Goal: Communication & Community: Answer question/provide support

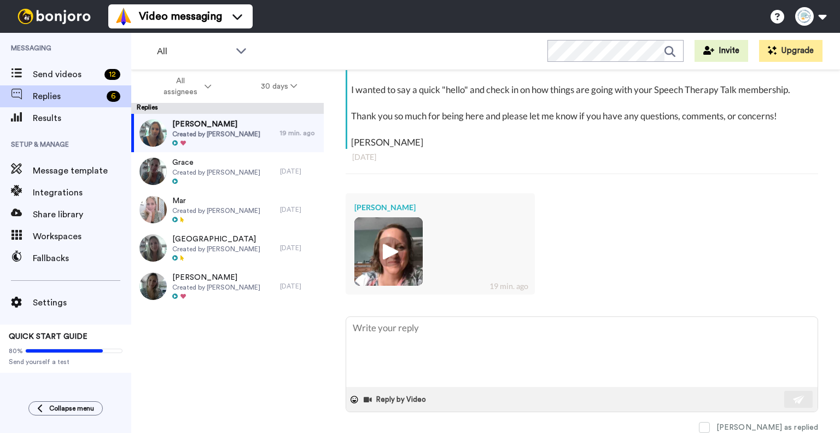
click at [394, 247] on img at bounding box center [389, 251] width 30 height 30
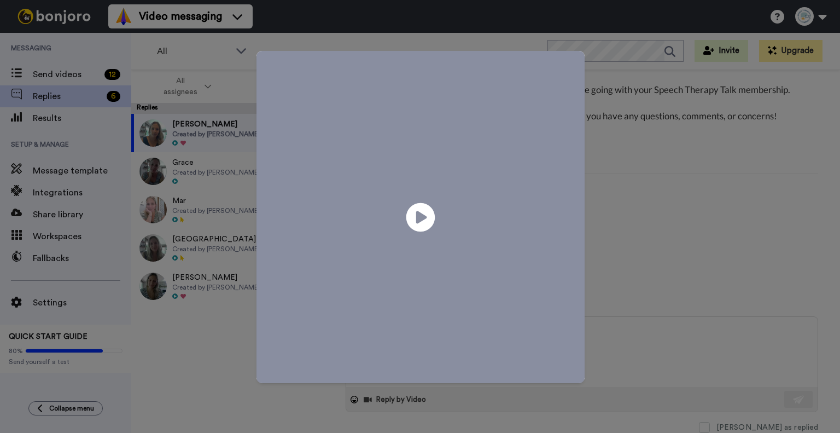
click at [417, 216] on icon "Play/Pause" at bounding box center [420, 217] width 29 height 52
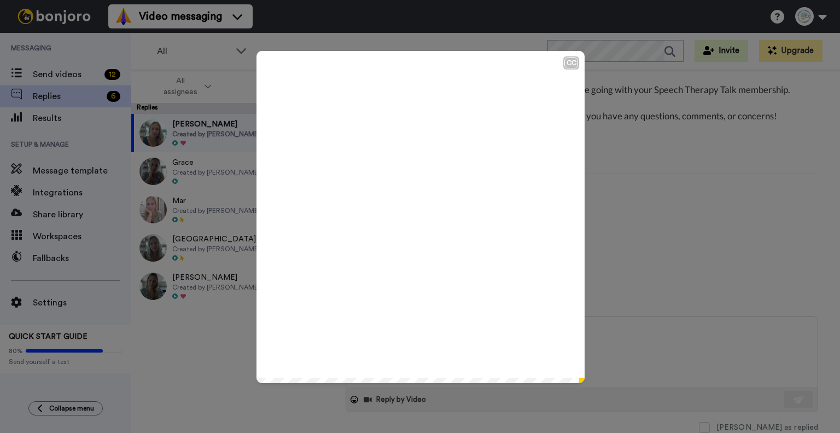
click at [642, 177] on div "CC Play/Pause 0:24 / 0:24" at bounding box center [420, 216] width 840 height 433
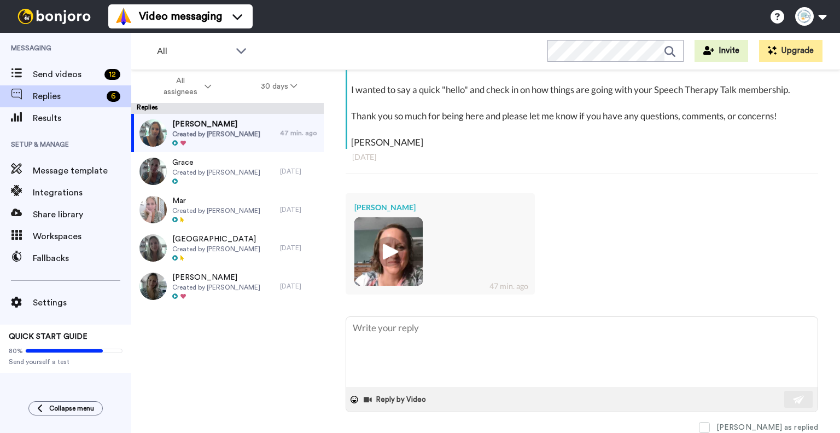
type textarea "x"
click at [387, 252] on img at bounding box center [389, 251] width 30 height 30
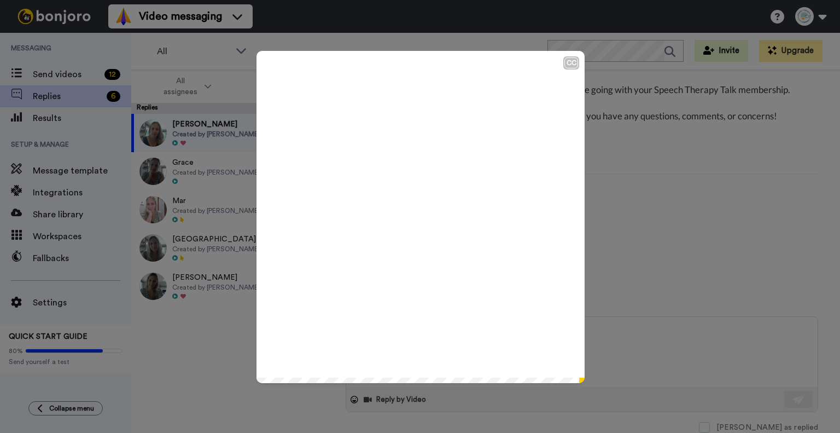
click at [685, 355] on div "CC Play/Pause 0:00 / 0:24" at bounding box center [420, 216] width 840 height 433
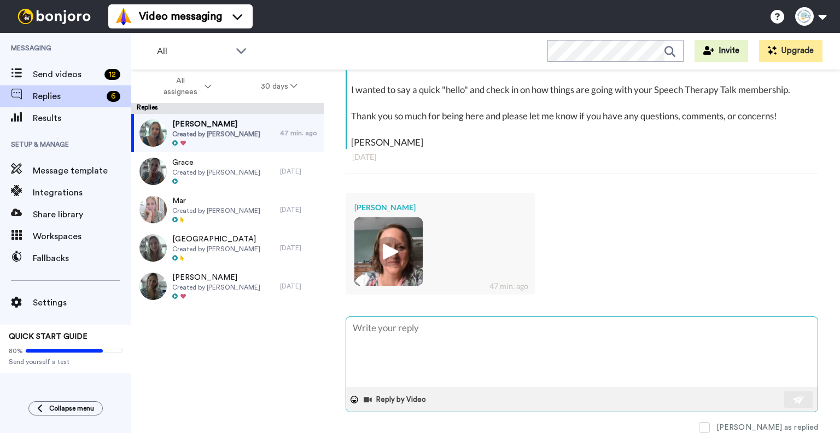
click at [476, 348] on textarea at bounding box center [582, 352] width 472 height 70
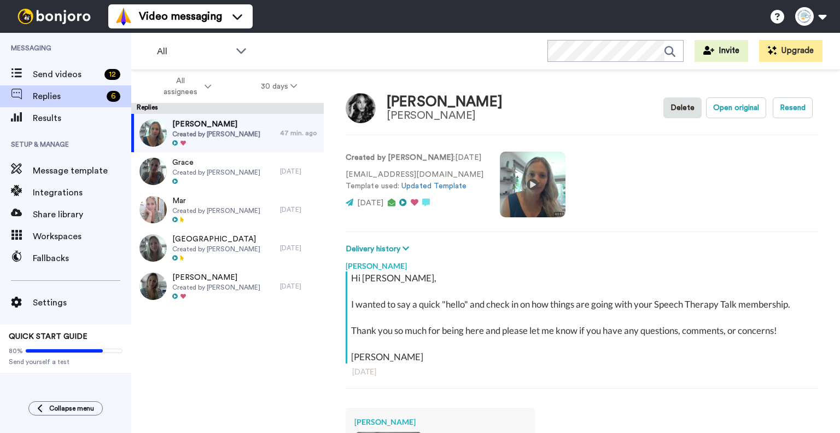
scroll to position [214, 0]
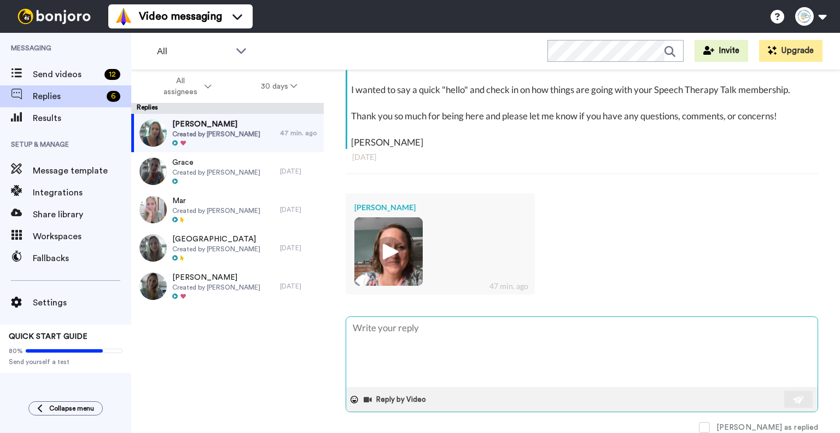
type textarea "H"
type textarea "x"
type textarea "Hi"
type textarea "x"
type textarea "Hi"
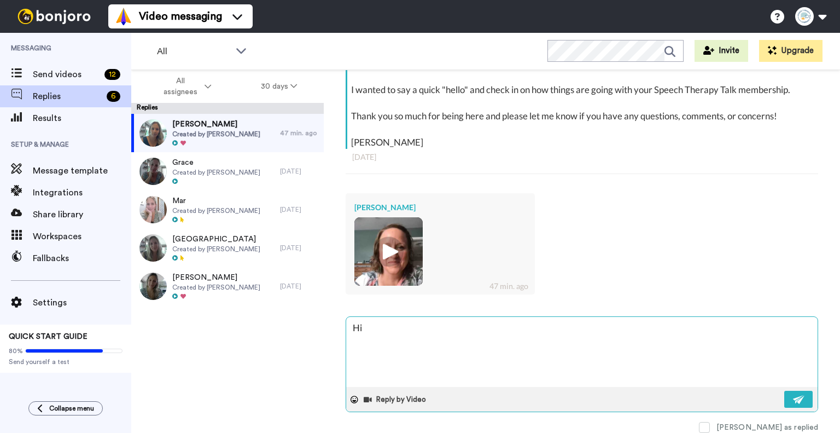
type textarea "x"
type textarea "Hi M"
type textarea "x"
type textarea "Hi Me"
type textarea "x"
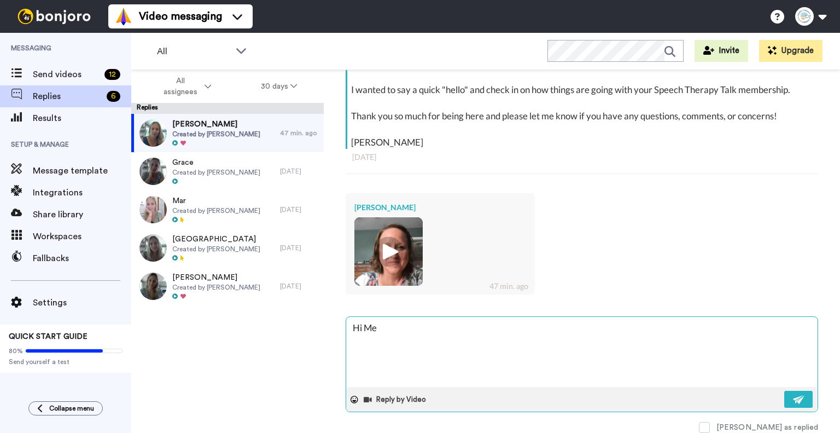
type textarea "Hi [PERSON_NAME]"
type textarea "x"
type textarea "Hi [PERSON_NAME]"
type textarea "x"
type textarea "Hi [PERSON_NAME]"
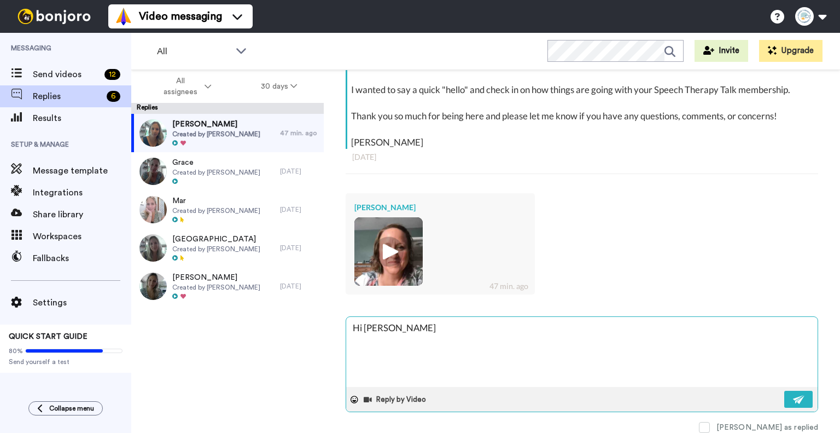
type textarea "x"
type textarea "Hi [PERSON_NAME]"
type textarea "x"
type textarea "Hi [PERSON_NAME]"
type textarea "x"
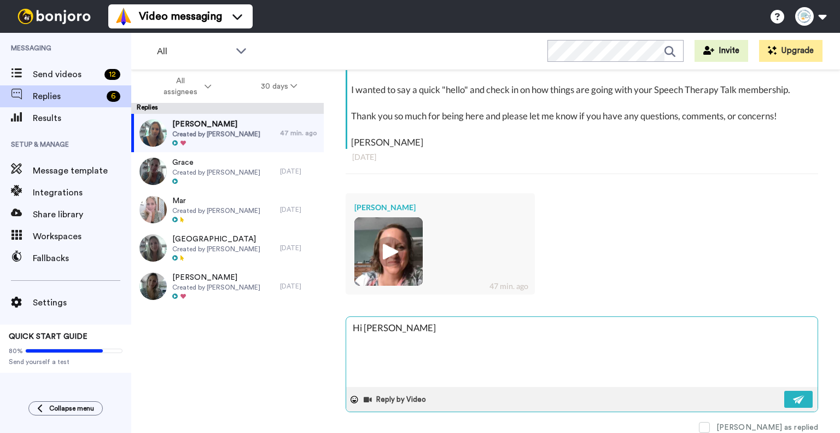
type textarea "Hi [PERSON_NAME]"
type textarea "x"
type textarea "Hi [PERSON_NAME]"
type textarea "x"
type textarea "Hi [PERSON_NAME]"
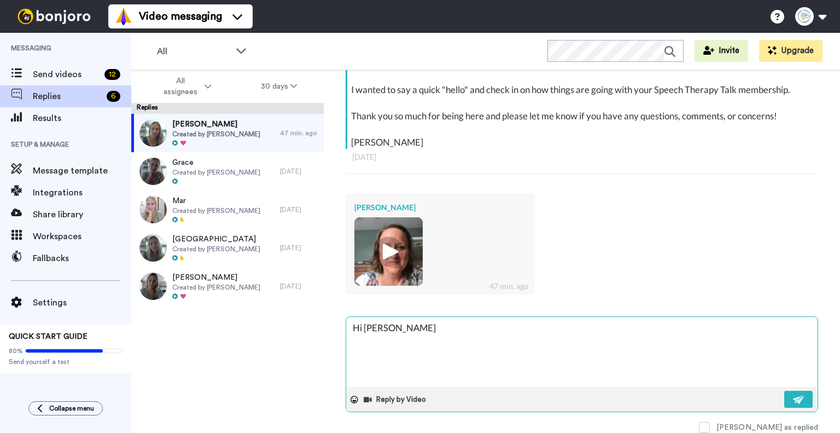
type textarea "x"
type textarea "Hi [PERSON_NAME]"
type textarea "x"
type textarea "Hi [PERSON_NAME]"
type textarea "x"
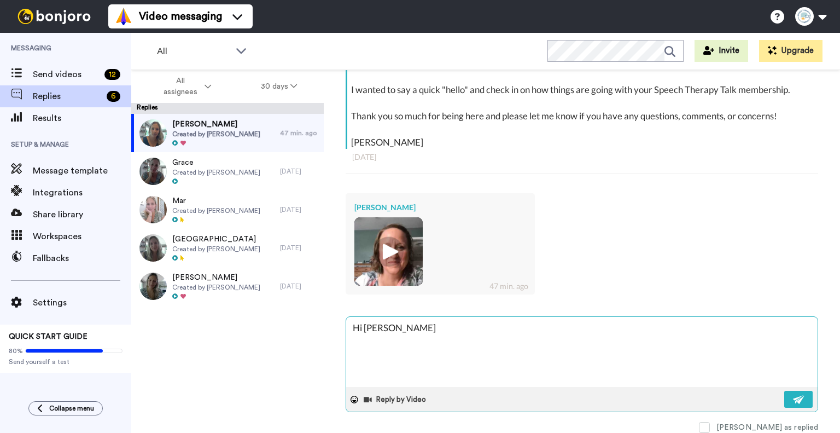
type textarea "Hi [PERSON_NAME] -"
type textarea "x"
type textarea "Hi [PERSON_NAME] -"
type textarea "x"
type textarea "Hi [PERSON_NAME]"
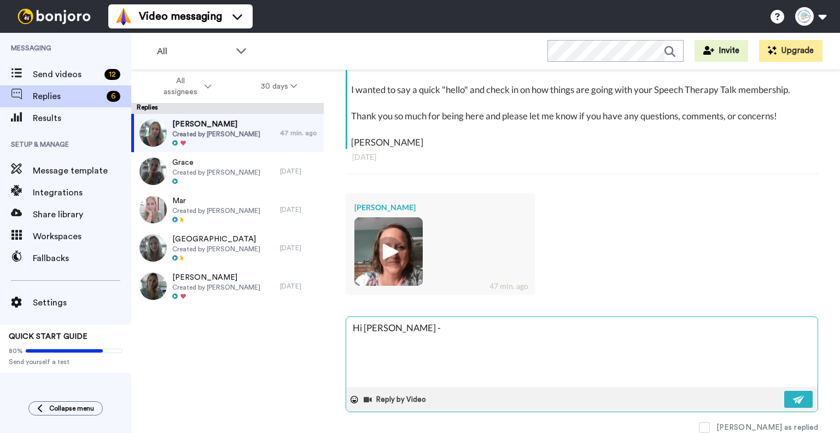
type textarea "x"
type textarea "Hi [PERSON_NAME]"
type textarea "x"
type textarea "Hi [PERSON_NAME]"
type textarea "x"
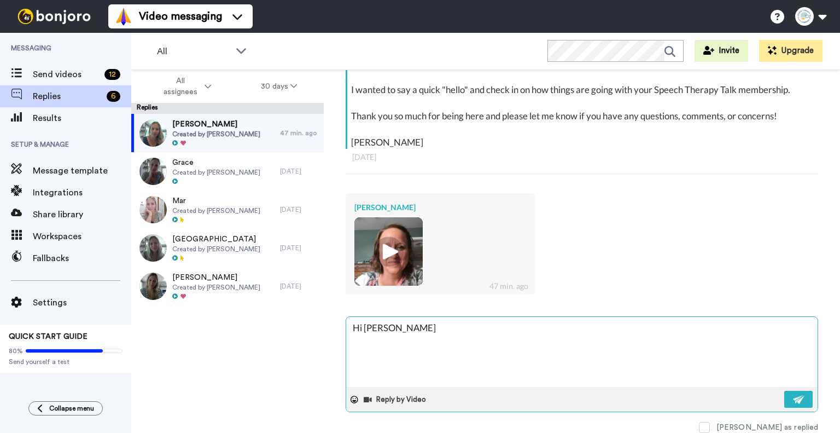
type textarea "Hi [PERSON_NAME]"
type textarea "x"
type textarea "Hi [PERSON_NAME]"
type textarea "x"
type textarea "Hi [PERSON_NAME] -"
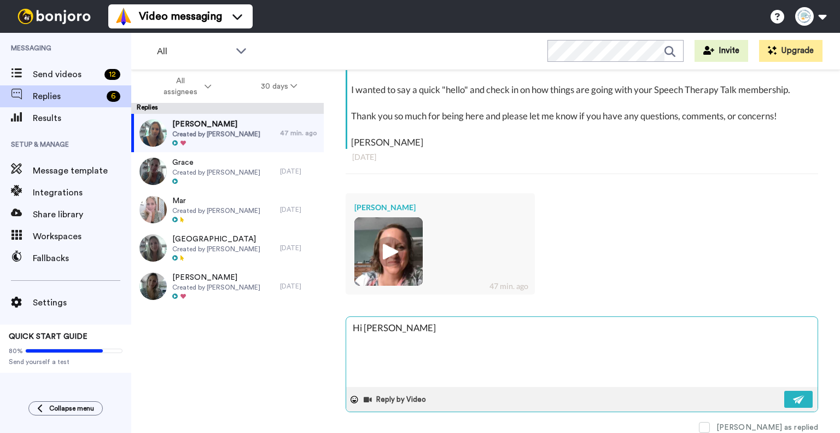
type textarea "x"
type textarea "Hi [PERSON_NAME] -"
type textarea "x"
type textarea "Hi [PERSON_NAME] -"
type textarea "x"
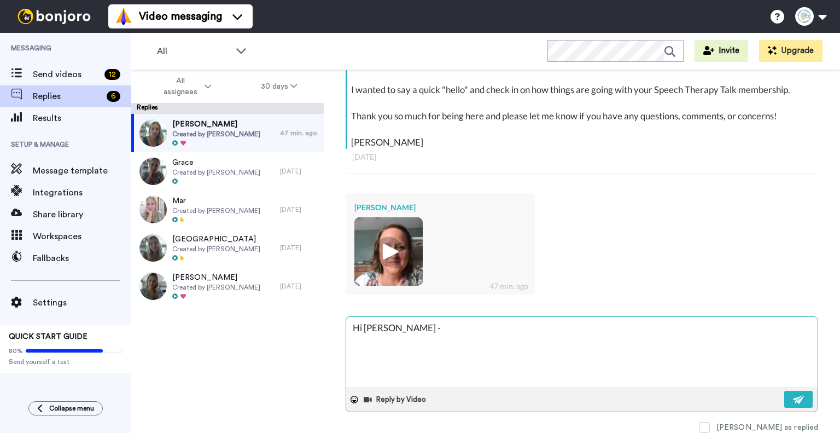
type textarea "Hi [PERSON_NAME] - T"
type textarea "x"
type textarea "Hi [PERSON_NAME] - Th"
type textarea "x"
type textarea "Hi [PERSON_NAME] - Tha"
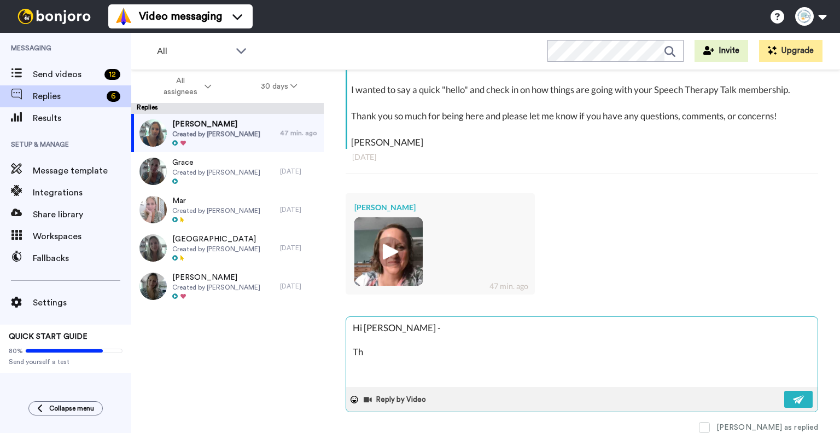
type textarea "x"
type textarea "Hi [PERSON_NAME] - Than"
type textarea "x"
type textarea "Hi [PERSON_NAME] - Thank"
type textarea "x"
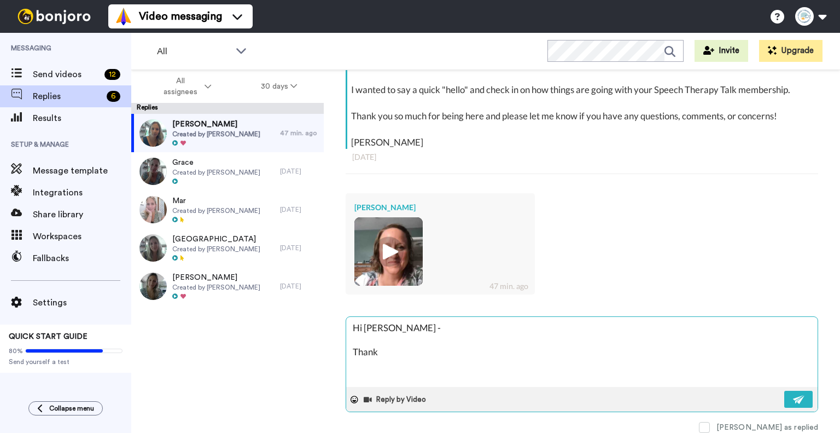
type textarea "Hi [PERSON_NAME] - Thank"
type textarea "x"
type textarea "Hi [PERSON_NAME] - Thank y"
type textarea "x"
type textarea "Hi [PERSON_NAME] - Thank yo"
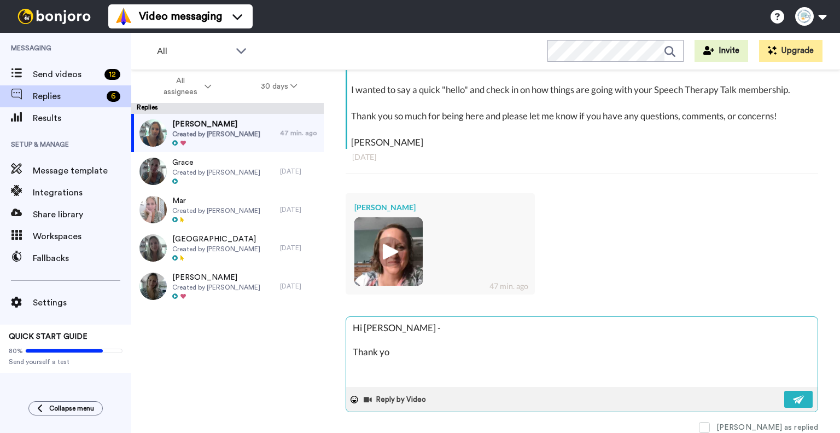
type textarea "x"
type textarea "Hi [PERSON_NAME] - Thank yo u"
type textarea "x"
type textarea "Hi [PERSON_NAME] - Thank yo us"
type textarea "x"
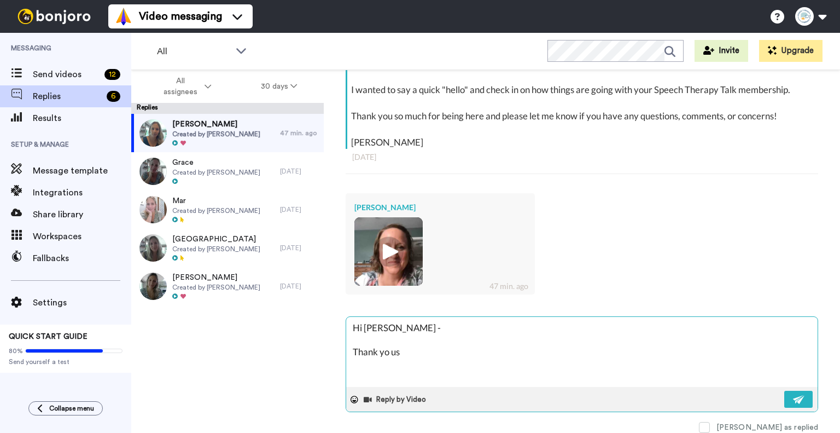
type textarea "Hi [PERSON_NAME] - Thank yo uso"
type textarea "x"
type textarea "Hi [PERSON_NAME] - Thank yo uso"
type textarea "x"
type textarea "Hi [PERSON_NAME] - Thank yo uso m"
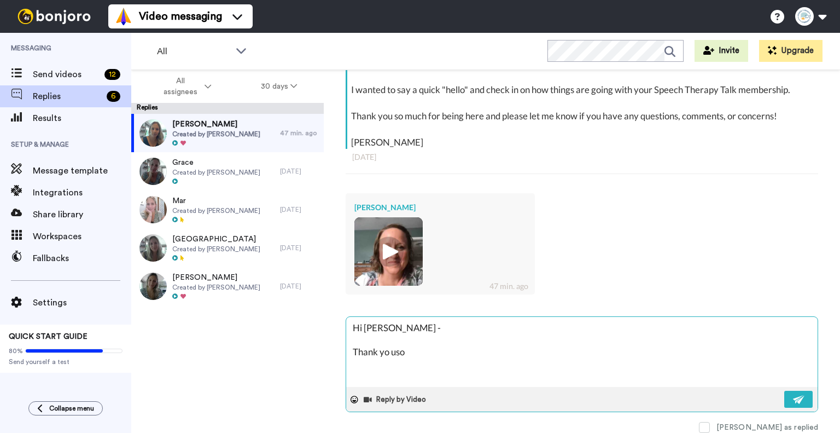
type textarea "x"
type textarea "Hi [PERSON_NAME] - Thank yo uso mu"
type textarea "x"
type textarea "Hi [PERSON_NAME] - Thank yo uso muc"
type textarea "x"
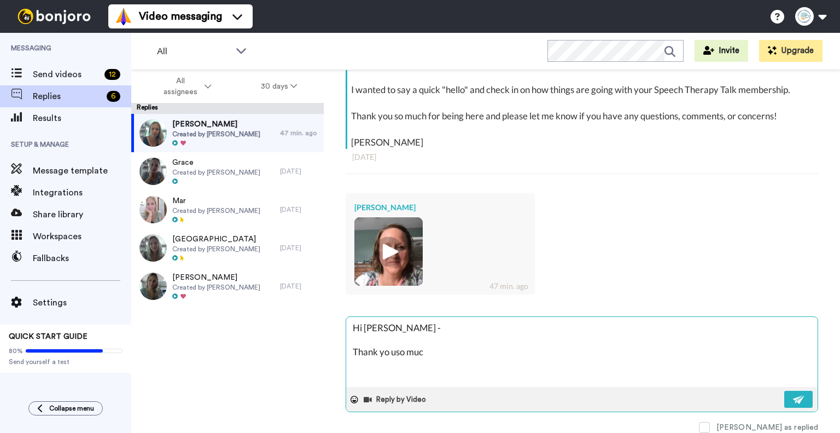
type textarea "Hi [PERSON_NAME] - Thank yo uso much"
type textarea "x"
type textarea "Hi [PERSON_NAME] - Thank yo uso much"
type textarea "x"
type textarea "Hi [PERSON_NAME] - Thank yo uso much"
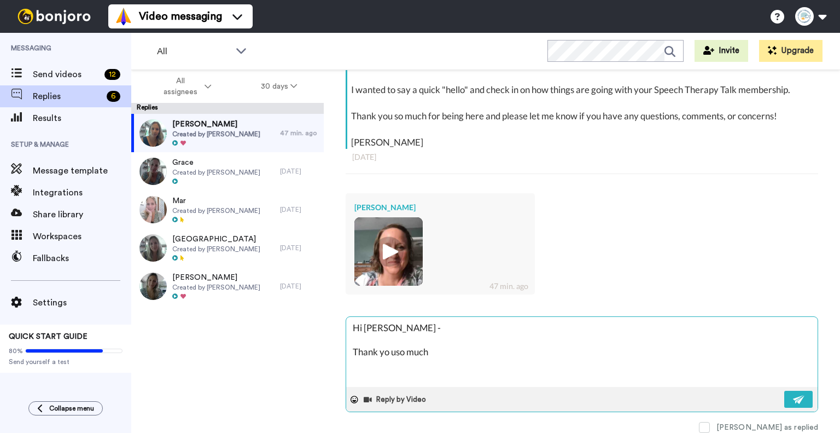
type textarea "x"
type textarea "Hi [PERSON_NAME] - Thank yo uso muc"
type textarea "x"
type textarea "Hi [PERSON_NAME] - Thank yo uso mu"
type textarea "x"
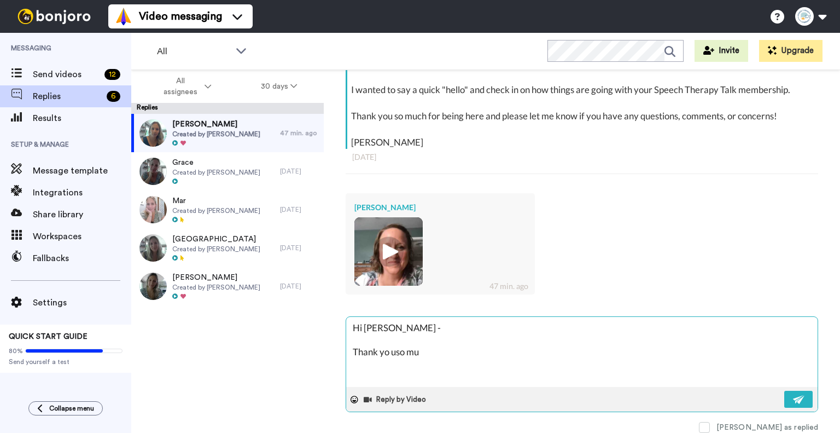
type textarea "Hi [PERSON_NAME] - Thank yo uso m"
type textarea "x"
type textarea "Hi [PERSON_NAME] - Thank yo uso"
type textarea "x"
type textarea "Hi [PERSON_NAME] - Thank yo uso"
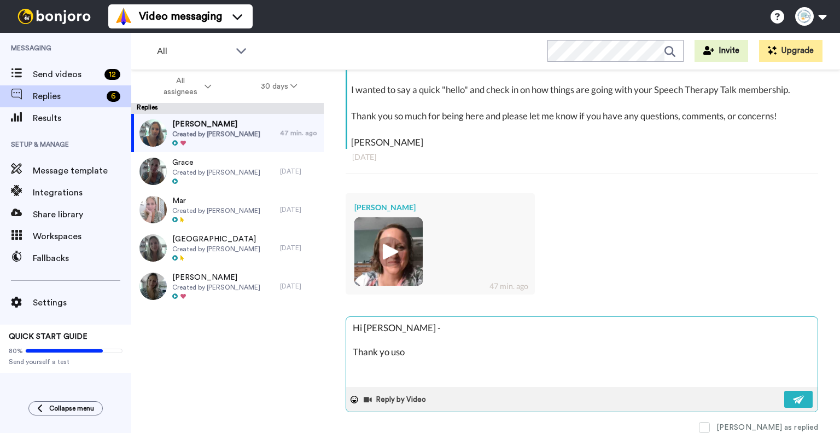
type textarea "x"
type textarea "Hi [PERSON_NAME] - Thank yo us"
type textarea "x"
type textarea "Hi [PERSON_NAME] - Thank yo u"
type textarea "x"
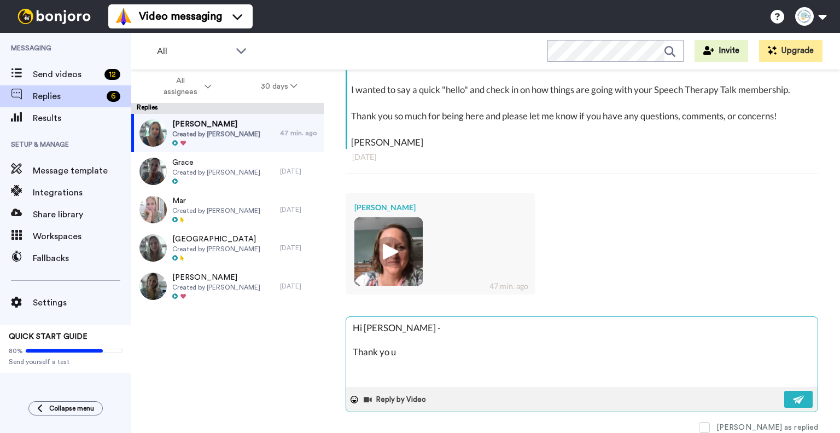
type textarea "Hi [PERSON_NAME] - Thank yo"
type textarea "x"
type textarea "Hi [PERSON_NAME] - Thank yo"
type textarea "x"
type textarea "Hi [PERSON_NAME] - Thank y"
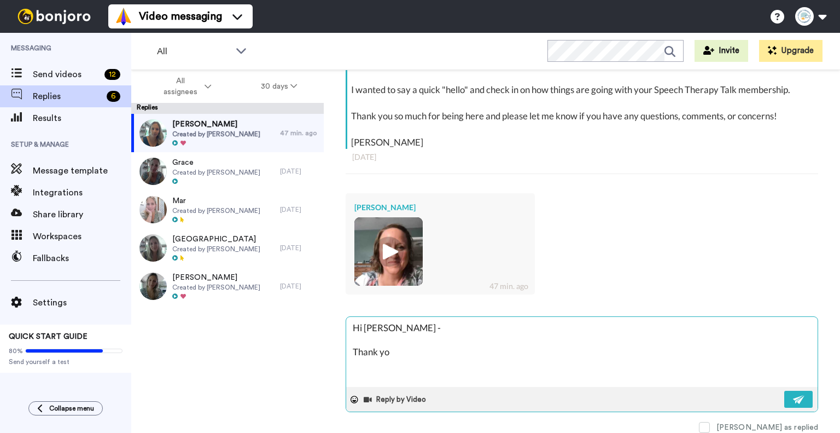
type textarea "x"
type textarea "Hi [PERSON_NAME] - Thank [PERSON_NAME]"
type textarea "x"
type textarea "Hi [PERSON_NAME] - Thank [PERSON_NAME]"
type textarea "x"
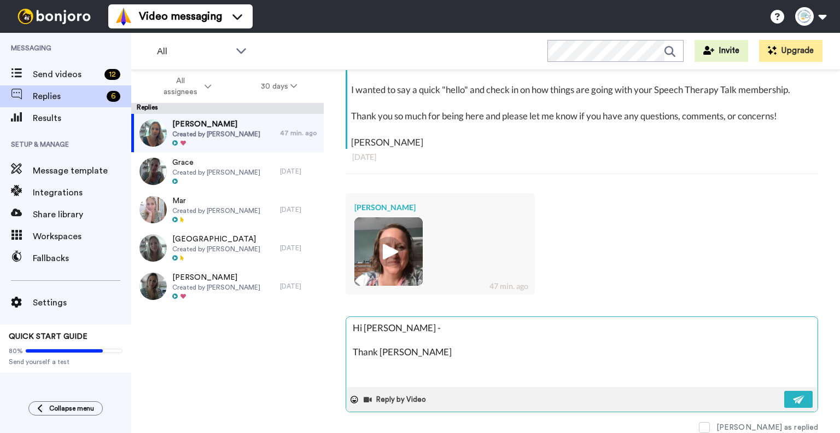
type textarea "Hi [PERSON_NAME] - Thank [PERSON_NAME]"
type textarea "x"
type textarea "Hi [PERSON_NAME] - Thank y"
type textarea "x"
type textarea "Hi [PERSON_NAME] - Thank yo"
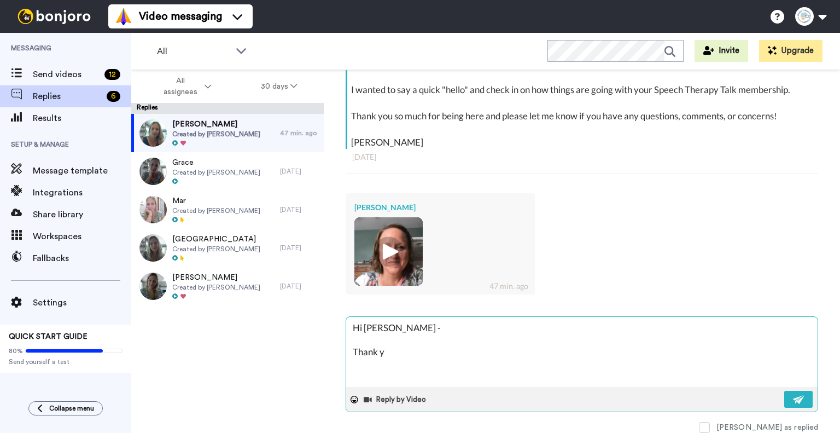
type textarea "x"
type textarea "Hi [PERSON_NAME] - Thank you"
type textarea "x"
type textarea "Hi [PERSON_NAME] - Thank you"
type textarea "x"
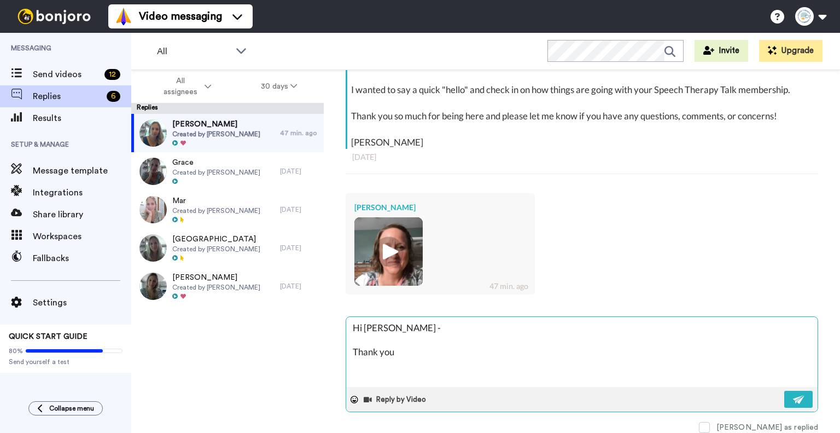
type textarea "Hi [PERSON_NAME] - Thank you s"
type textarea "x"
type textarea "Hi [PERSON_NAME] - Thank you so"
type textarea "x"
type textarea "Hi [PERSON_NAME] - Thank you so"
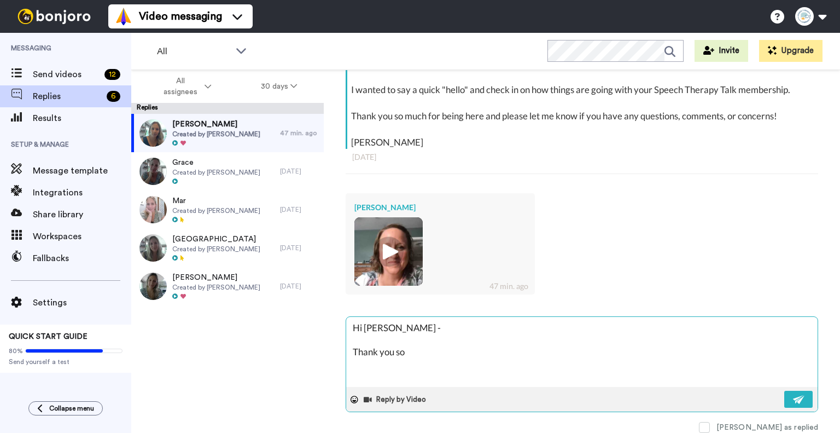
type textarea "x"
type textarea "Hi [PERSON_NAME] - Thank you so m"
type textarea "x"
type textarea "Hi [PERSON_NAME] - Thank you so mu"
type textarea "x"
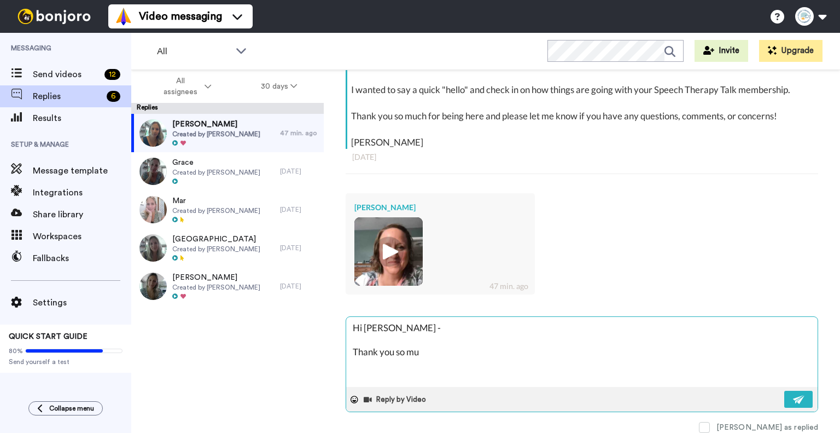
type textarea "Hi [PERSON_NAME] - Thank you so muc"
type textarea "x"
type textarea "Hi [PERSON_NAME] - Thank you so much"
type textarea "x"
type textarea "Hi [PERSON_NAME] - Thank you so much"
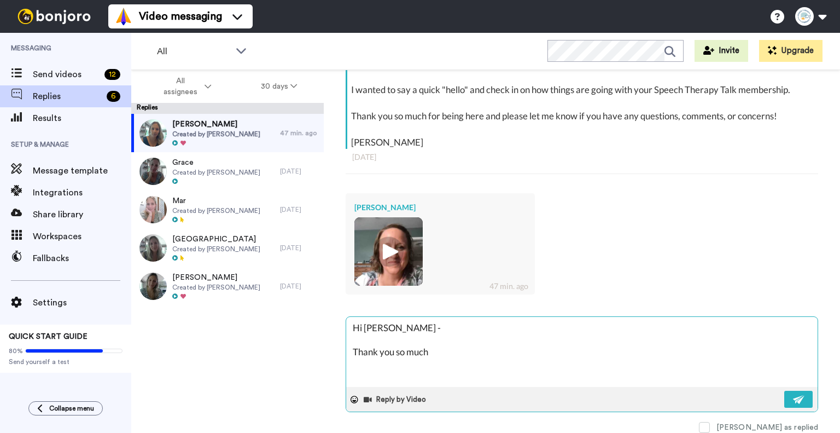
type textarea "x"
type textarea "Hi [PERSON_NAME] - Thank you so much f"
type textarea "x"
type textarea "Hi [PERSON_NAME] - Thank you so much fo"
type textarea "x"
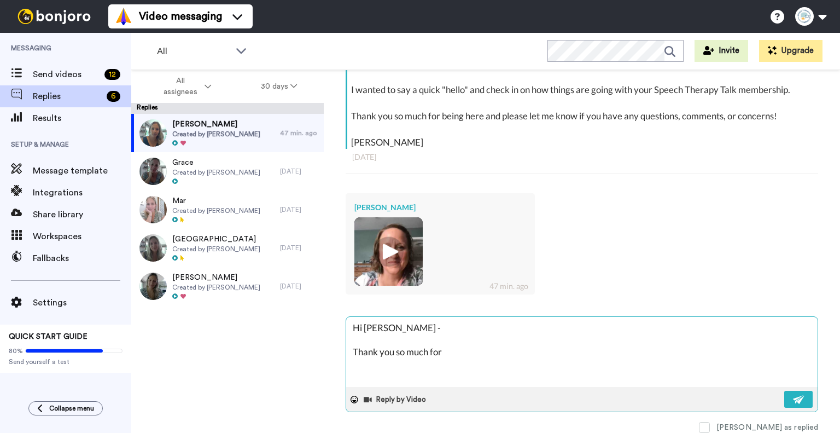
type textarea "Hi [PERSON_NAME] - Thank you so much for"
type textarea "x"
type textarea "Hi [PERSON_NAME] - Thank you so much for y"
type textarea "x"
type textarea "Hi [PERSON_NAME] - Thank you so much for yo"
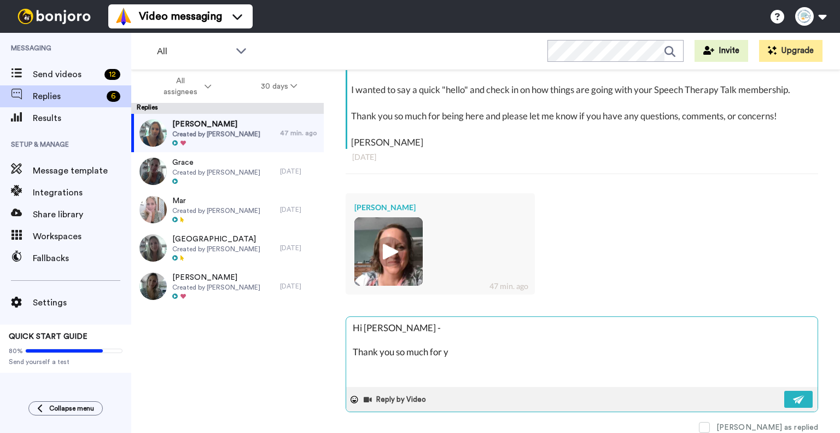
type textarea "x"
type textarea "Hi [PERSON_NAME] - Thank you so much for you"
type textarea "x"
type textarea "Hi [PERSON_NAME] - Thank you so much for your"
type textarea "x"
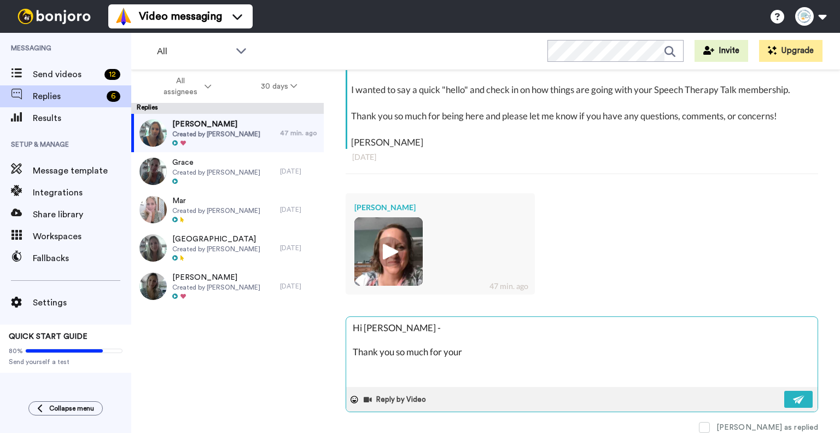
type textarea "Hi [PERSON_NAME] - Thank you so much for your"
type textarea "x"
type textarea "Hi [PERSON_NAME] - Thank you so much for your v"
type textarea "x"
type textarea "Hi [PERSON_NAME] - Thank you so much for your vi"
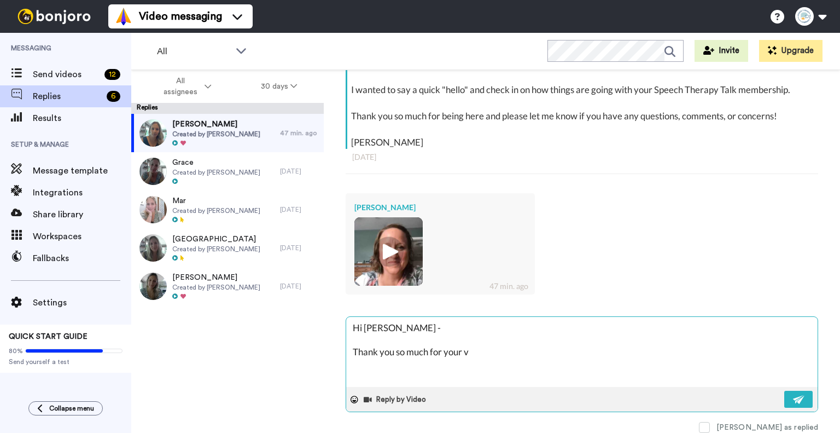
type textarea "x"
type textarea "Hi [PERSON_NAME] - Thank you so much for your vid"
type textarea "x"
type textarea "Hi [PERSON_NAME] - Thank you so much for your vide"
type textarea "x"
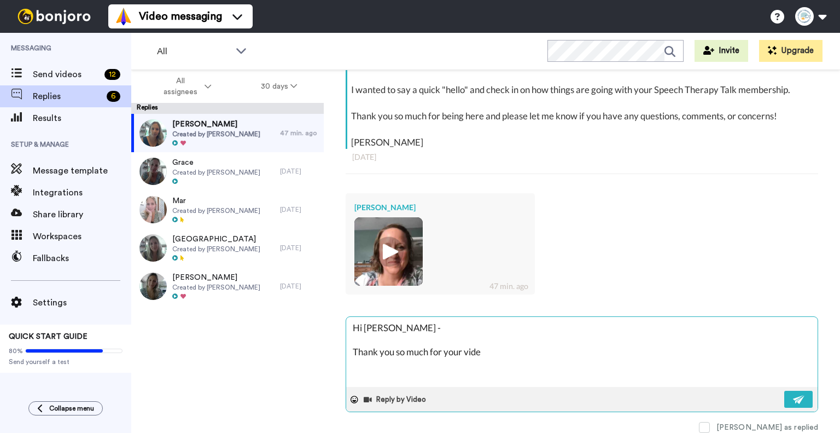
type textarea "Hi [PERSON_NAME] - Thank you so much for your video"
type textarea "x"
type textarea "Hi [PERSON_NAME] - Thank you so much for your video"
type textarea "x"
type textarea "Hi [PERSON_NAME] - Thank you so much for your video a"
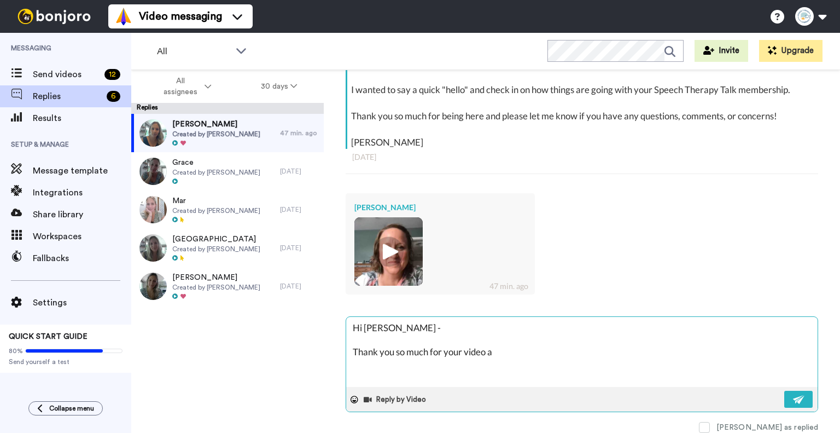
type textarea "x"
type textarea "Hi [PERSON_NAME] - Thank you so much for your video an"
type textarea "x"
type textarea "Hi [PERSON_NAME] - Thank you so much for your video and"
type textarea "x"
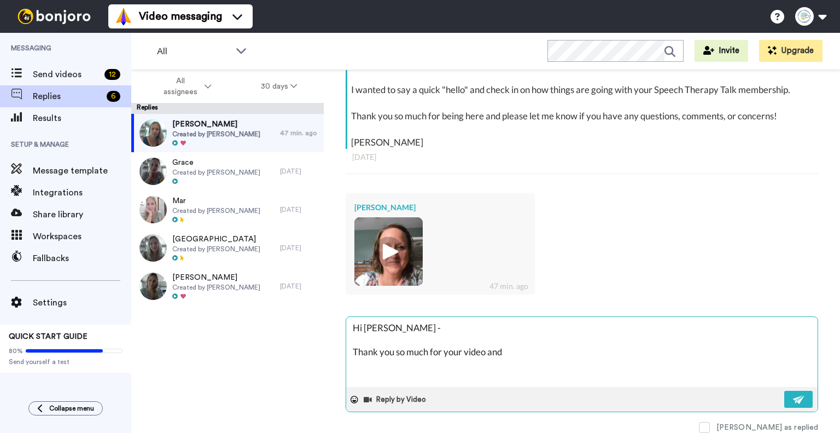
type textarea "Hi [PERSON_NAME] - Thank you so much for your video and"
type textarea "x"
type textarea "Hi [PERSON_NAME] - Thank you so much for your video and f"
type textarea "x"
type textarea "Hi [PERSON_NAME] - Thank you so much for your video and fo"
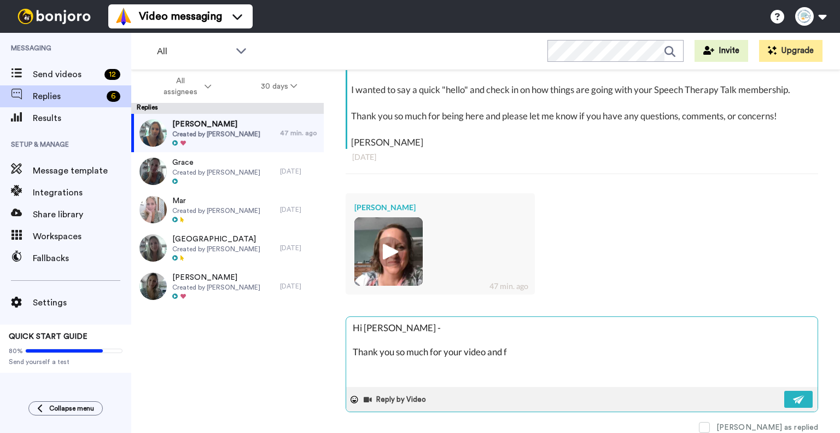
type textarea "x"
type textarea "Hi [PERSON_NAME] - Thank you so much for your video and for"
type textarea "x"
type textarea "Hi [PERSON_NAME] - Thank you so much for your video and for i"
type textarea "x"
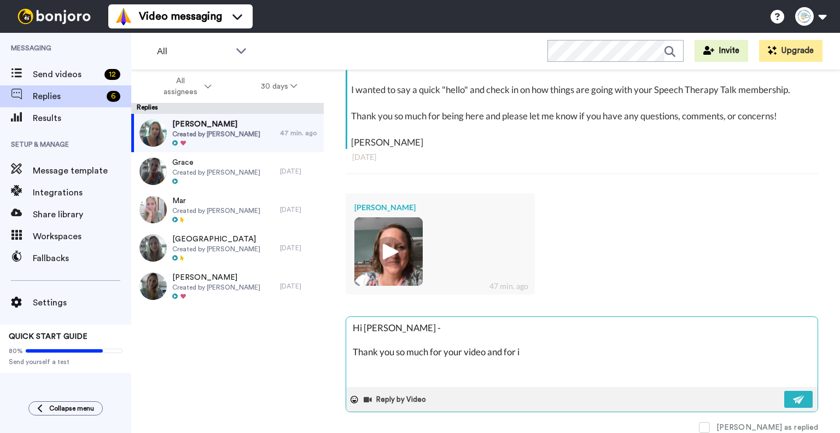
type textarea "Hi [PERSON_NAME] - Thank you so much for your video and for in"
type textarea "x"
type textarea "Hi [PERSON_NAME] - Thank you so much for your video and for int"
type textarea "x"
type textarea "Hi [PERSON_NAME] - Thank you so much for your video and for intr"
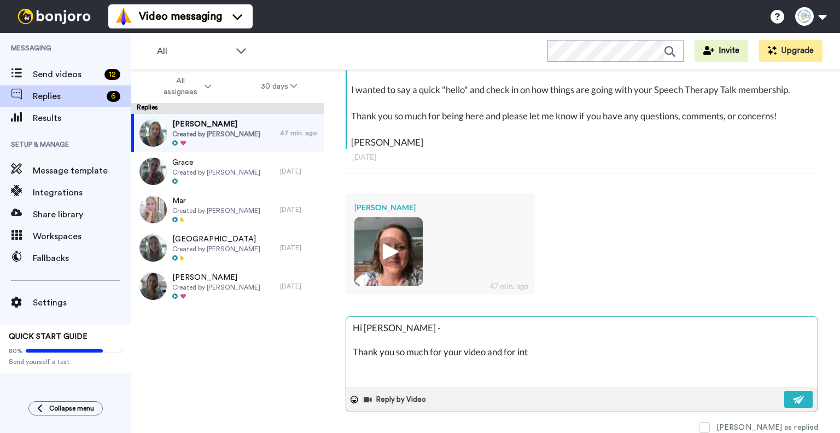
type textarea "x"
type textarea "Hi [PERSON_NAME] - Thank you so much for your video and for intro"
type textarea "x"
type textarea "Hi [PERSON_NAME] - Thank you so much for your video and for introd"
type textarea "x"
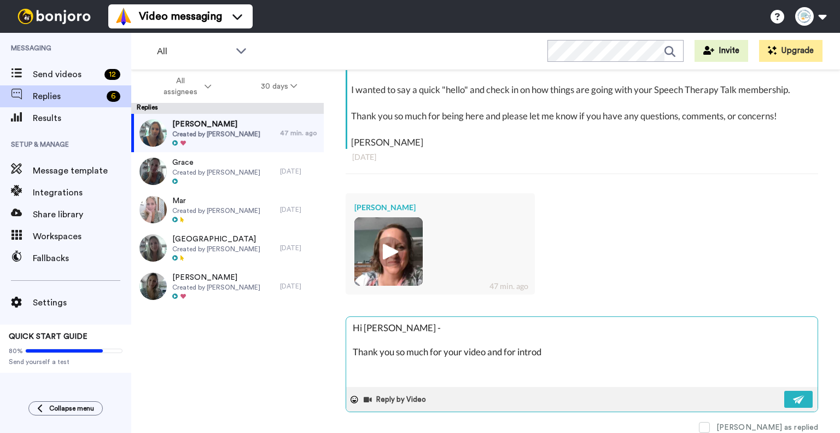
type textarea "Hi [PERSON_NAME] - Thank you so much for your video and for introdu"
type textarea "x"
type textarea "Hi [PERSON_NAME] - Thank you so much for your video and for introduc"
type textarea "x"
type textarea "Hi [PERSON_NAME] - Thank you so much for your video and for introduci"
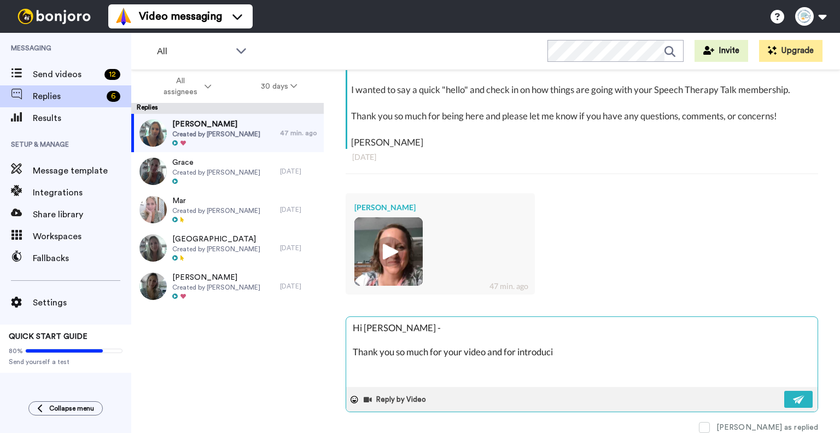
type textarea "x"
type textarea "Hi [PERSON_NAME] - Thank you so much for your video and for introducito"
type textarea "x"
type textarea "Hi [PERSON_NAME] - Thank you so much for your video and for introduciton"
click at [393, 394] on button "Reply by Video" at bounding box center [396, 399] width 67 height 16
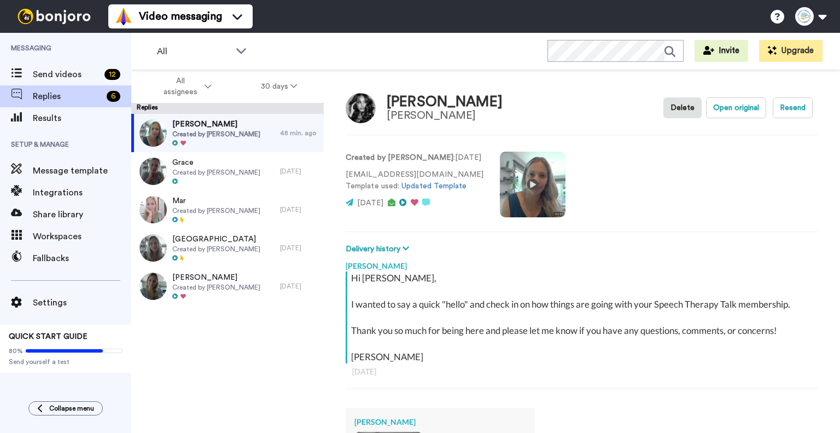
scroll to position [214, 0]
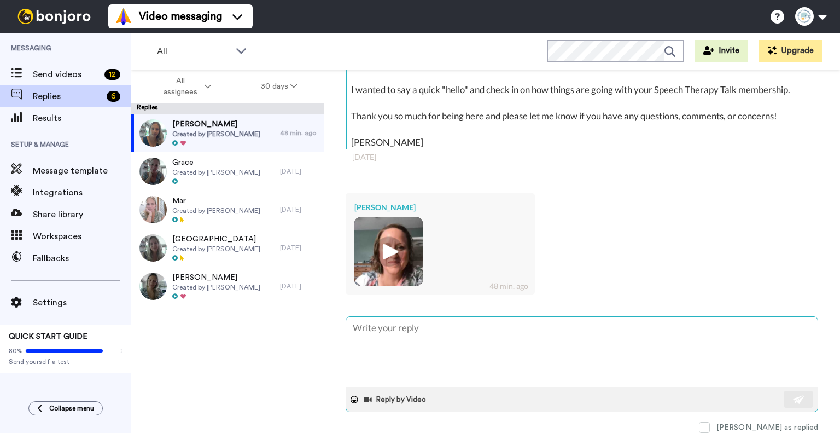
click at [431, 337] on textarea at bounding box center [582, 352] width 472 height 70
type textarea "T"
type textarea "x"
type textarea "TH"
type textarea "x"
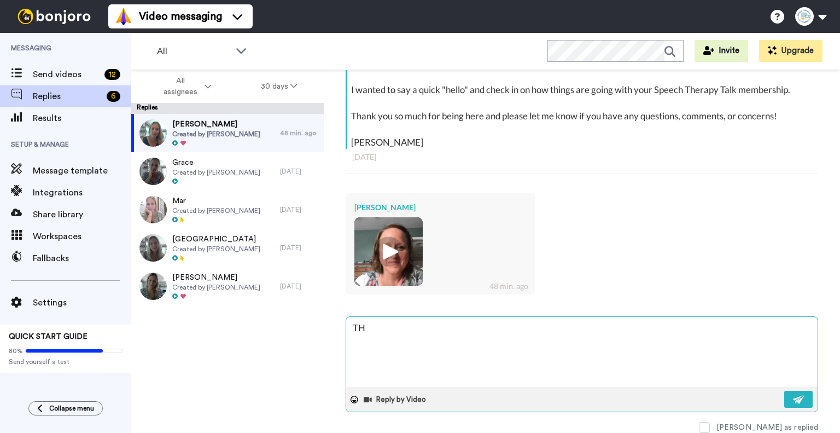
type textarea "T"
type textarea "x"
type textarea "H"
type textarea "x"
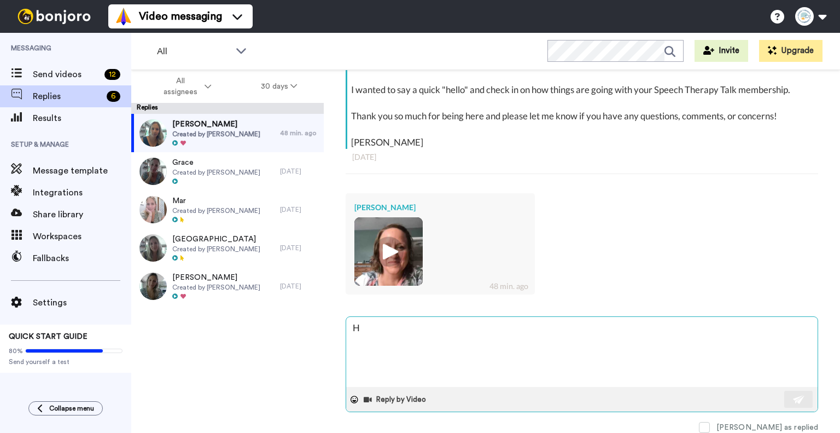
type textarea "HI"
type textarea "x"
type textarea "HI"
type textarea "x"
type textarea "HI m"
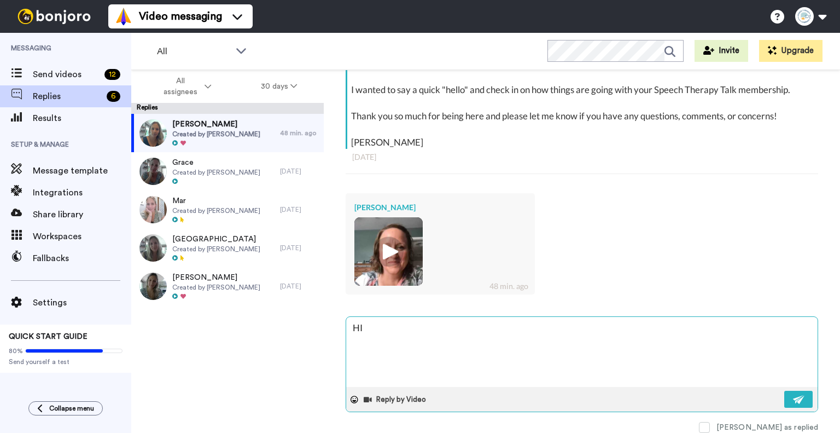
type textarea "x"
type textarea "HI"
type textarea "x"
type textarea "HI"
type textarea "x"
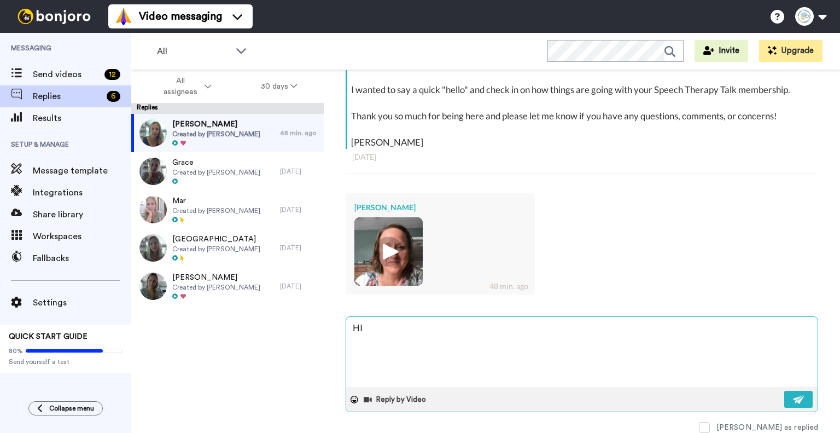
type textarea "H"
type textarea "x"
type textarea "H"
type textarea "x"
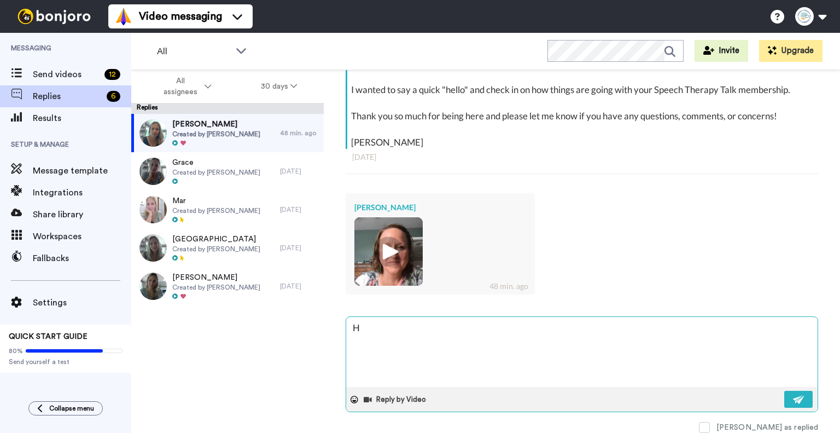
type textarea "Hi"
type textarea "x"
type textarea "Hi"
type textarea "x"
type textarea "Hi M"
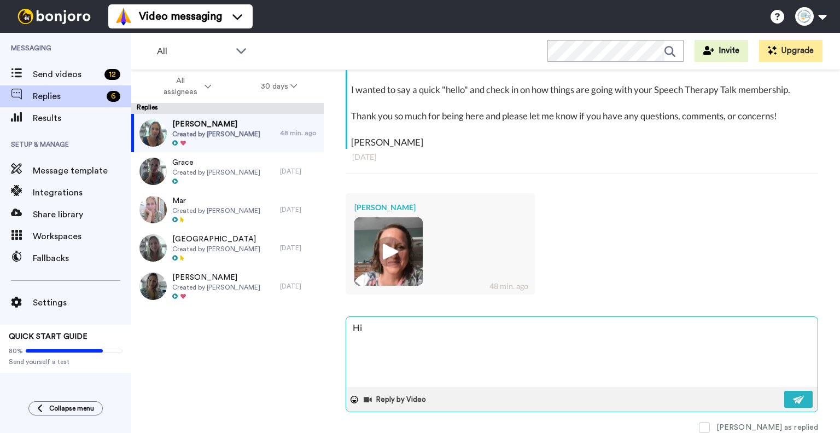
type textarea "x"
type textarea "Hi Me"
type textarea "x"
type textarea "Hi [PERSON_NAME]"
type textarea "x"
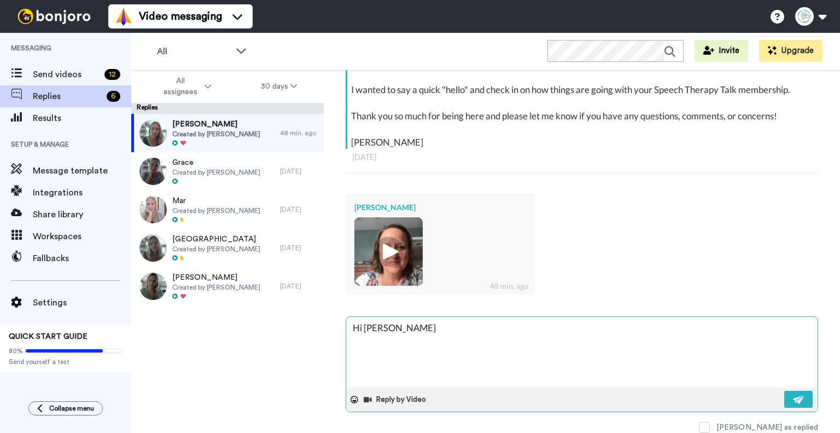
type textarea "Hi Mels"
type textarea "x"
type textarea "Hi Melsi"
type textarea "x"
type textarea "Hi Mels"
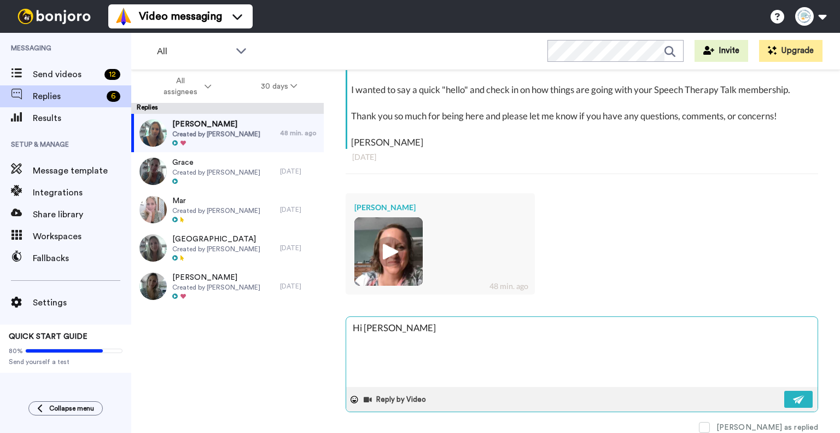
type textarea "x"
type textarea "Hi [PERSON_NAME]"
type textarea "x"
type textarea "Hi [PERSON_NAME]"
type textarea "x"
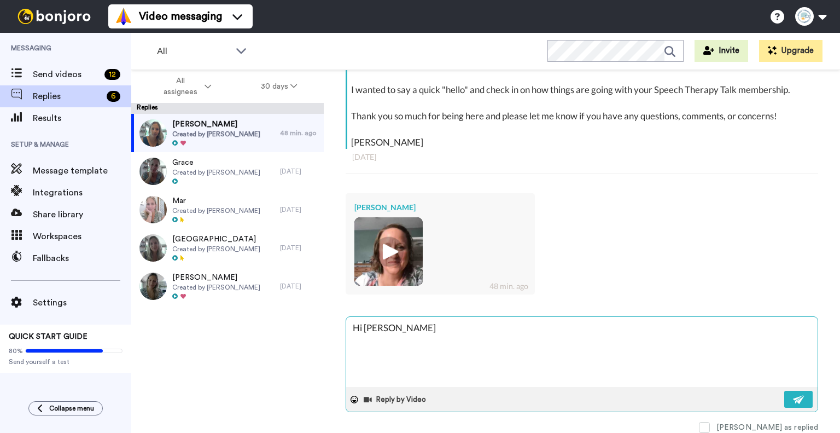
type textarea "Hi [PERSON_NAME]"
type textarea "x"
type textarea "Hi [PERSON_NAME]"
type textarea "x"
type textarea "Hi [PERSON_NAME]"
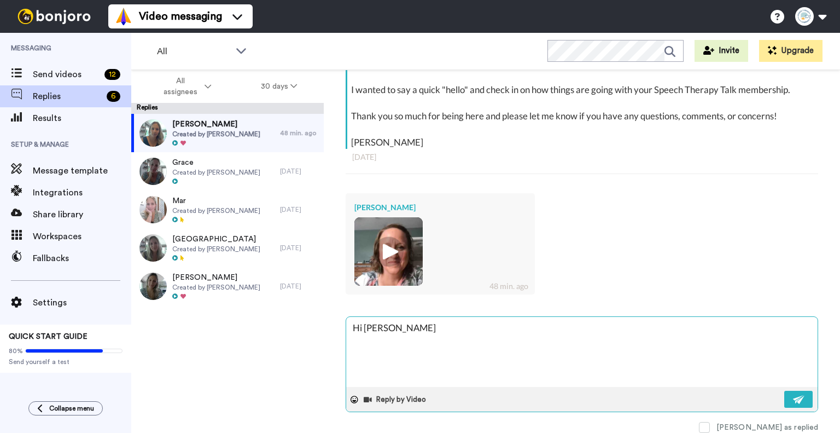
type textarea "x"
type textarea "Hi [PERSON_NAME]"
type textarea "x"
type textarea "Hi [PERSON_NAME] -"
type textarea "x"
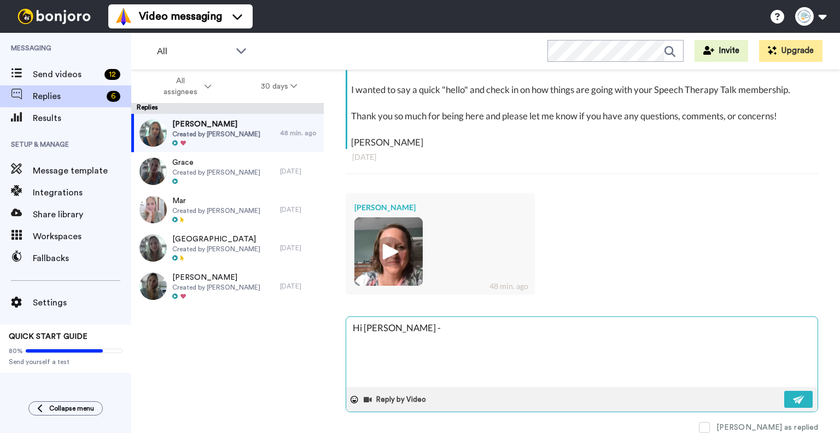
type textarea "Hi [PERSON_NAME] -"
type textarea "x"
type textarea "Hi [PERSON_NAME] -"
type textarea "x"
type textarea "Hi [PERSON_NAME] -"
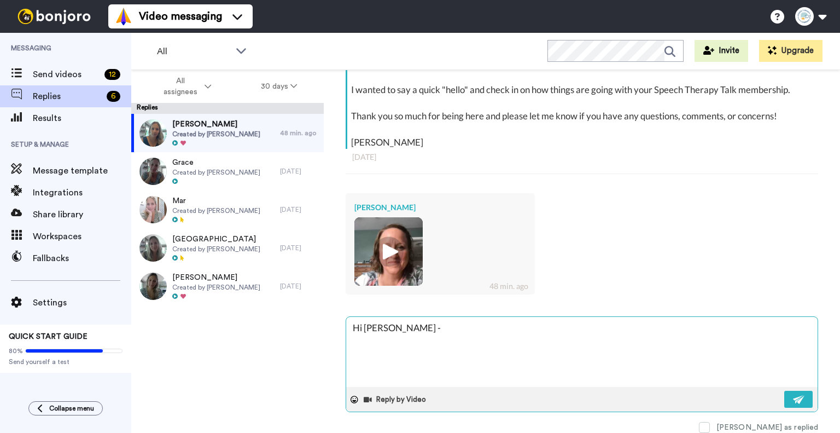
type textarea "x"
type textarea "Hi [PERSON_NAME] - T"
type textarea "x"
type textarea "Hi [PERSON_NAME] - Th"
type textarea "x"
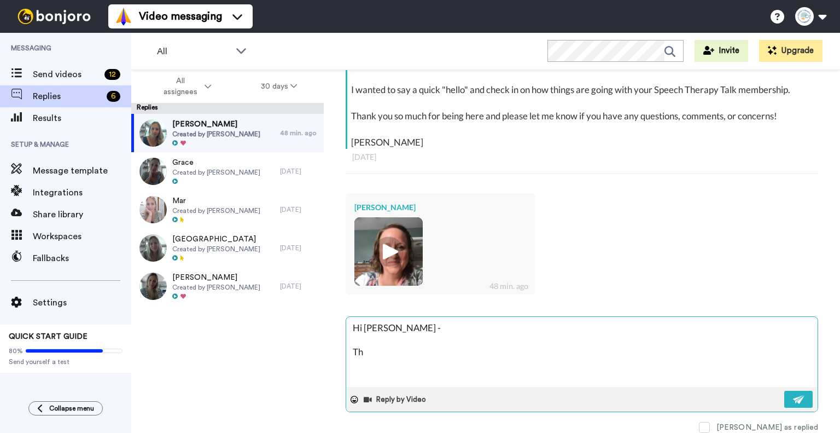
type textarea "Hi [PERSON_NAME] - Tha"
type textarea "x"
type textarea "Hi [PERSON_NAME] - Than"
type textarea "x"
type textarea "Hi [PERSON_NAME] - Thank"
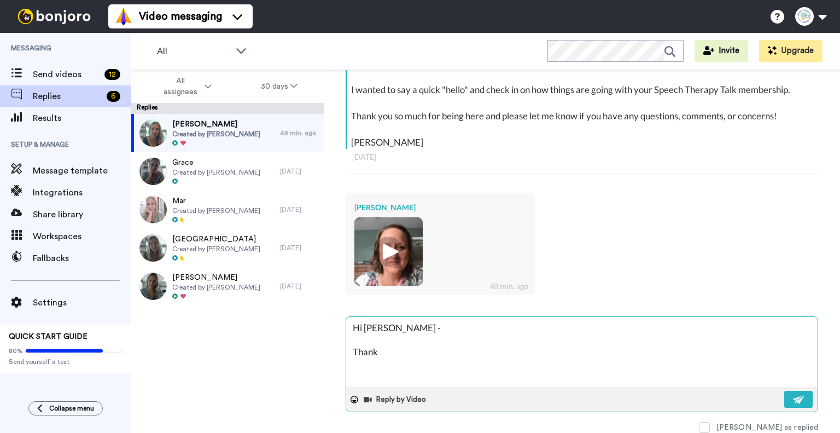
type textarea "x"
type textarea "Hi [PERSON_NAME] - Thank"
type textarea "x"
type textarea "Hi [PERSON_NAME] - Thank y"
type textarea "x"
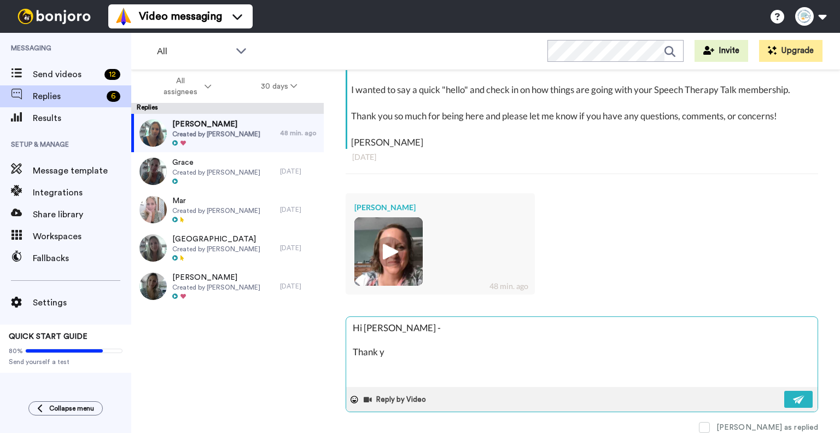
type textarea "Hi [PERSON_NAME] - Thank yo"
type textarea "x"
type textarea "Hi [PERSON_NAME] - Thank you"
type textarea "x"
type textarea "Hi Melissa - Thank you f"
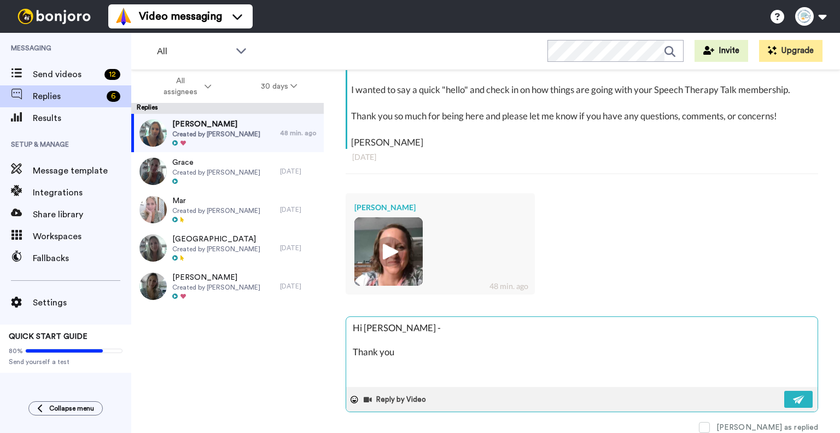
type textarea "x"
type textarea "Hi Melissa - Thank you fo"
type textarea "x"
type textarea "Hi Melissa - Thank you for"
type textarea "x"
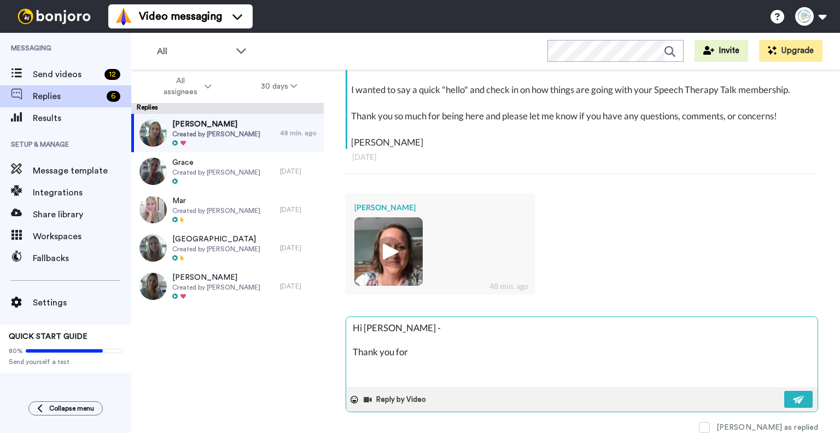
type textarea "Hi Melissa - Thank you for"
type textarea "x"
type textarea "Hi Melissa - Thank you for t"
type textarea "x"
type textarea "Hi Melissa - Thank you for ta"
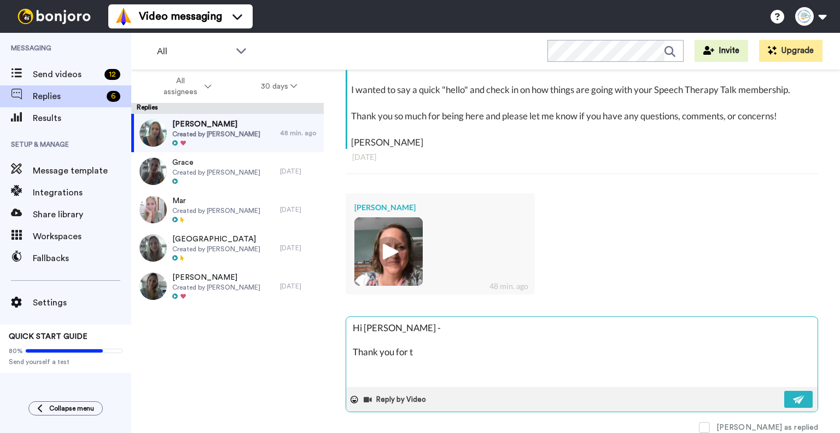
type textarea "x"
type textarea "Hi Melissa - Thank you for tak"
type textarea "x"
type textarea "Hi Melissa - Thank you for taki"
type textarea "x"
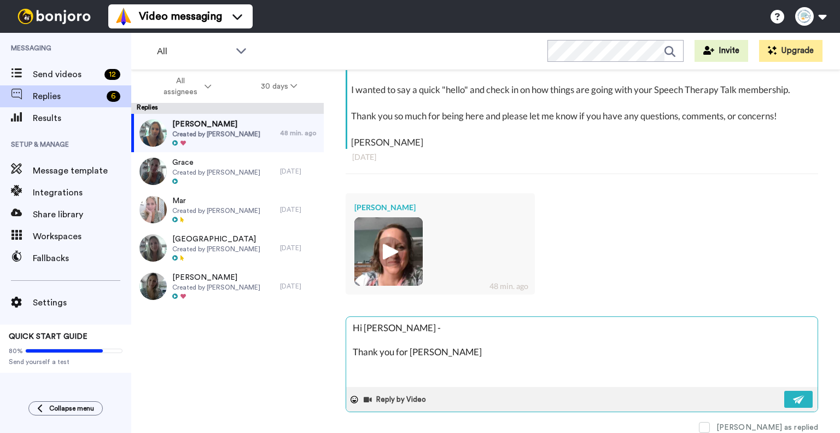
type textarea "Hi Melissa - Thank you for takin"
type textarea "x"
type textarea "Hi Melissa - Thank you for taking"
type textarea "x"
type textarea "Hi Melissa - Thank you for taking"
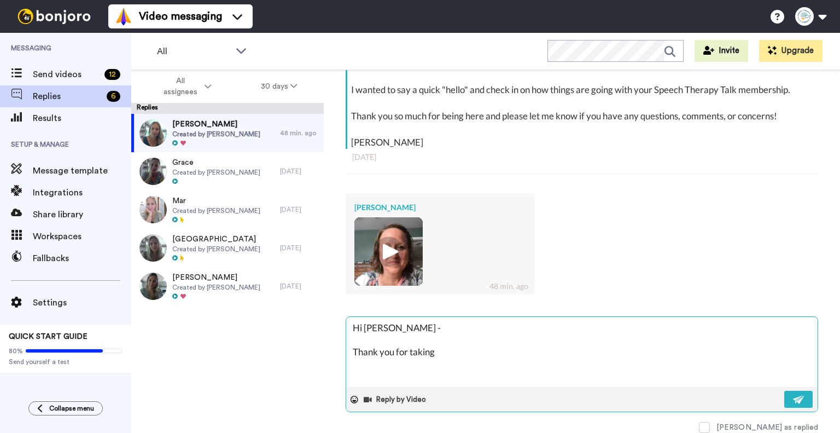
type textarea "x"
type textarea "Hi Melissa - Thank you for taking t"
type textarea "x"
type textarea "Hi Melissa - Thank you for taking th"
type textarea "x"
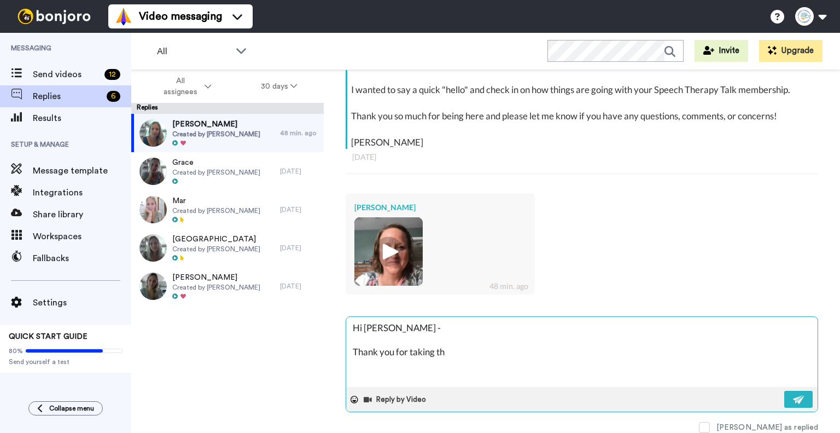
type textarea "Hi Melissa - Thank you for taking the"
type textarea "x"
type textarea "Hi Melissa - Thank you for taking the"
type textarea "x"
type textarea "Hi Melissa - Thank you for taking the t"
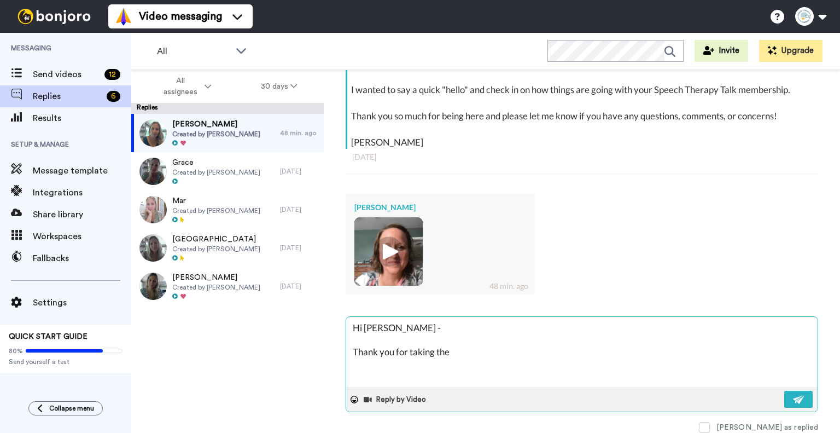
type textarea "x"
type textarea "Hi Melissa - Thank you for taking the ti"
type textarea "x"
type textarea "Hi Melissa - Thank you for taking the tie"
type textarea "x"
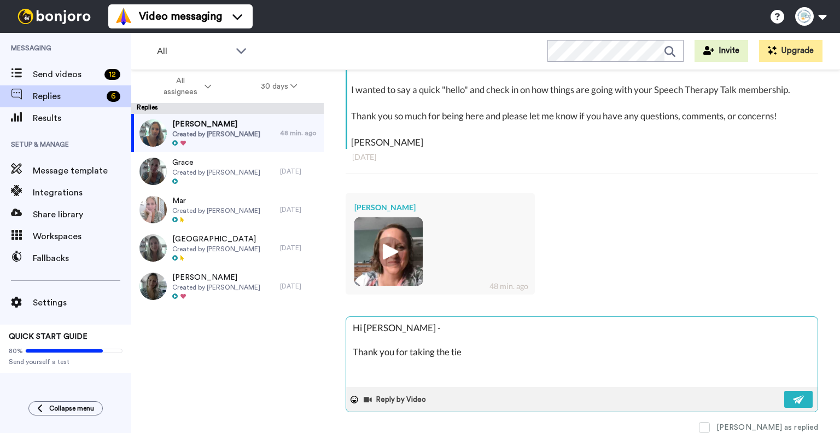
type textarea "Hi Melissa - Thank you for taking the tie"
type textarea "x"
type textarea "Hi Melissa - Thank you for taking the tie t"
type textarea "x"
type textarea "Hi Melissa - Thank you for taking the tie to"
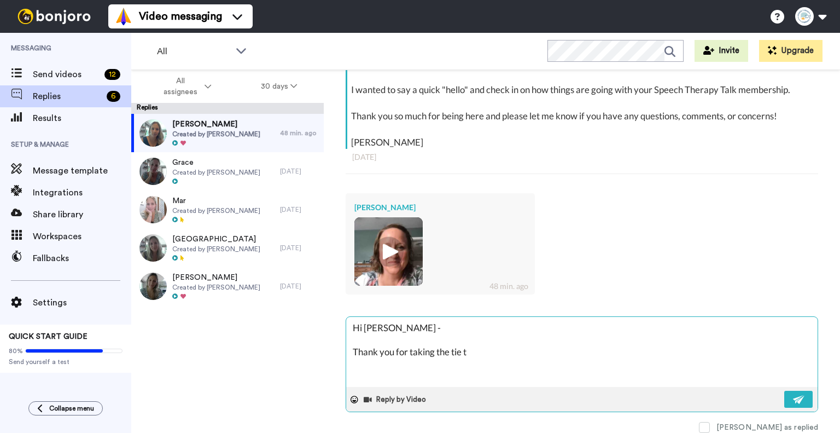
type textarea "x"
type textarea "Hi Melissa - Thank you for taking the tie to"
type textarea "x"
type textarea "Hi Melissa - Thank you for taking the tie to"
type textarea "x"
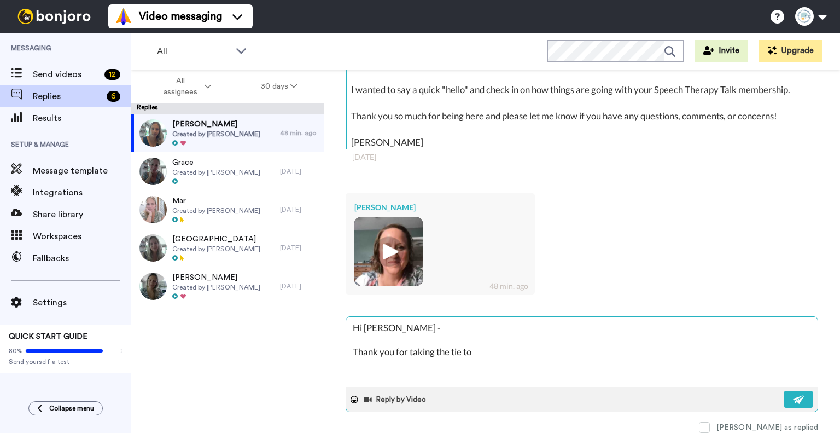
type textarea "Hi Melissa - Thank you for taking the tie t"
type textarea "x"
type textarea "Hi Melissa - Thank you for taking the tie"
type textarea "x"
type textarea "Hi Melissa - Thank you for taking the tie"
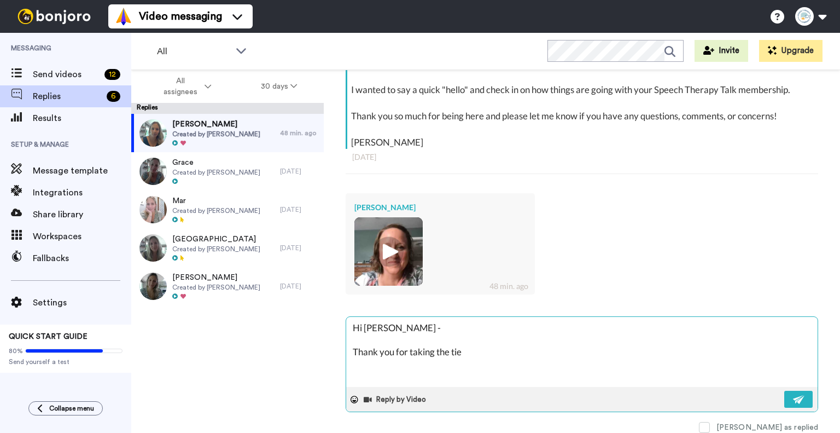
type textarea "x"
type textarea "Hi Melissa - Thank you for taking the ti"
type textarea "x"
type textarea "Hi Melissa - Thank you for taking the tim"
type textarea "x"
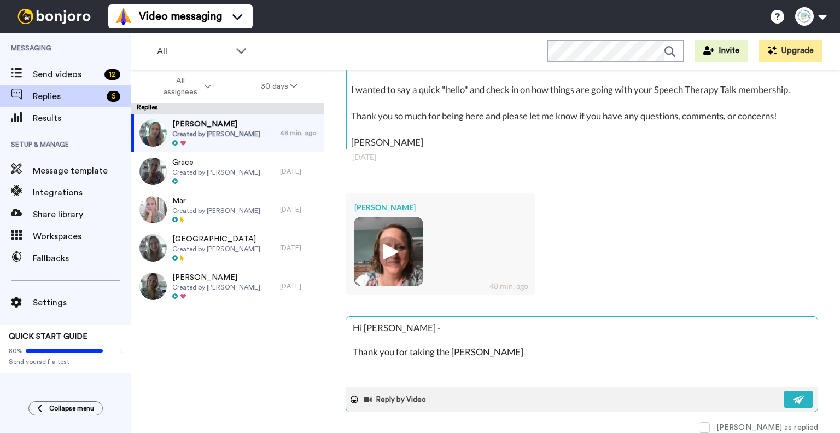
type textarea "Hi Melissa - Thank you for taking the time"
type textarea "x"
type textarea "Hi Melissa - Thank you for taking the time"
type textarea "x"
type textarea "Hi Melissa - Thank you for taking the time t"
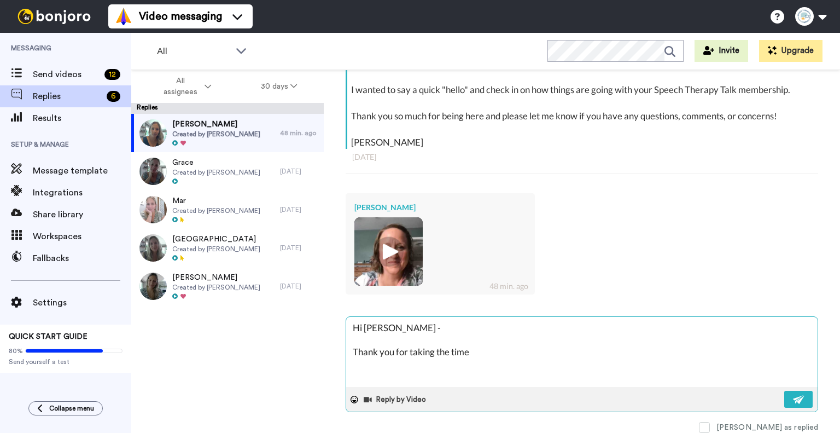
type textarea "x"
type textarea "Hi Melissa - Thank you for taking the time to"
type textarea "x"
type textarea "Hi Melissa - Thank you for taking the time to"
type textarea "x"
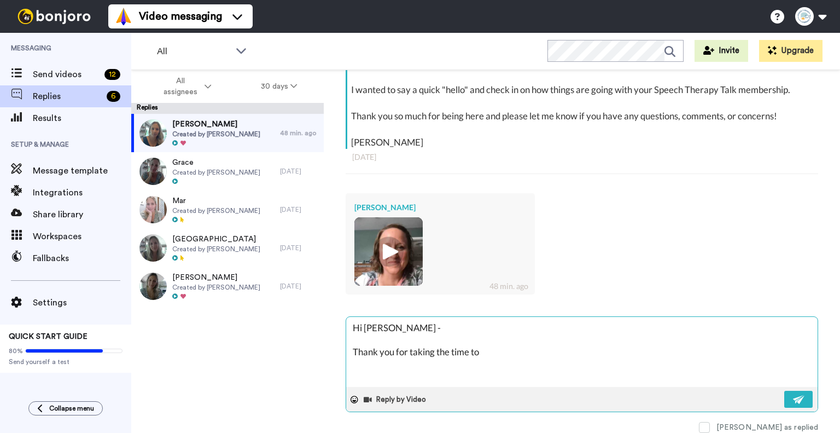
type textarea "Hi Melissa - Thank you for taking the time to i"
type textarea "x"
type textarea "Hi Melissa - Thank you for taking the time to in"
type textarea "x"
type textarea "Hi Melissa - Thank you for taking the time to int"
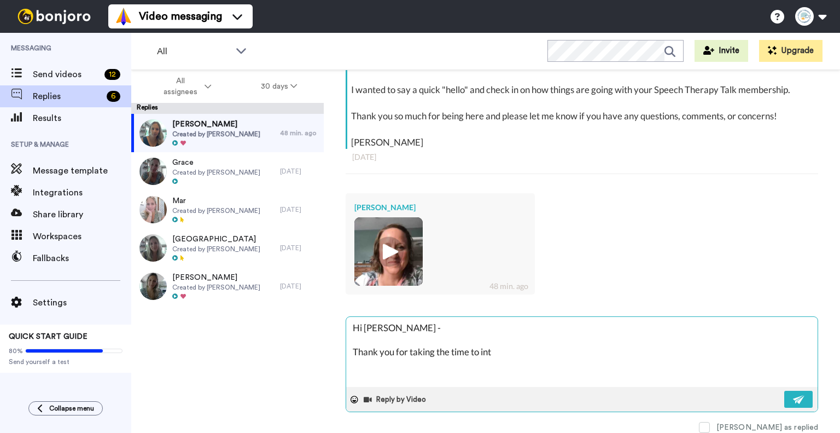
type textarea "x"
type textarea "Hi Melissa - Thank you for taking the time to intr"
type textarea "x"
type textarea "Hi Melissa - Thank you for taking the time to intro"
type textarea "x"
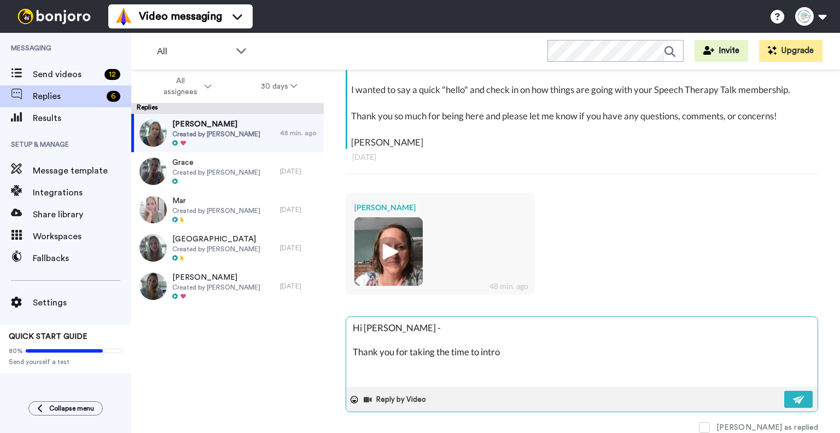
type textarea "Hi Melissa - Thank you for taking the time to introd"
type textarea "x"
type textarea "Hi Melissa - Thank you for taking the time to introdu"
type textarea "x"
type textarea "Hi Melissa - Thank you for taking the time to introduc"
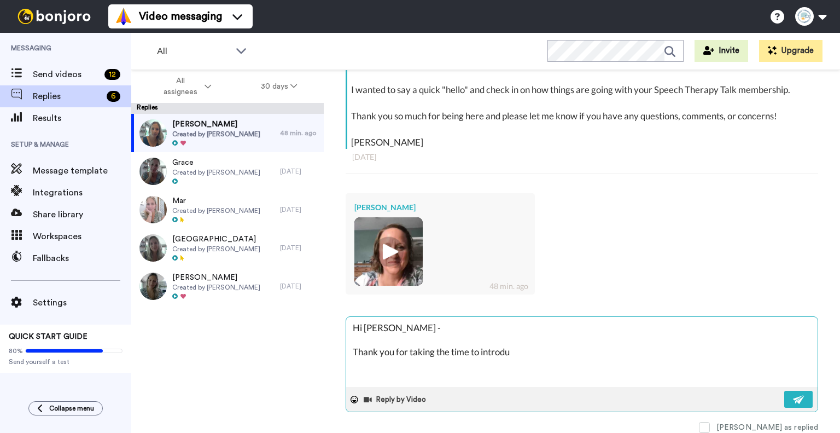
type textarea "x"
type textarea "Hi Melissa - Thank you for taking the time to introduce"
type textarea "x"
type textarea "Hi Melissa - Thank you for taking the time to introduce"
type textarea "x"
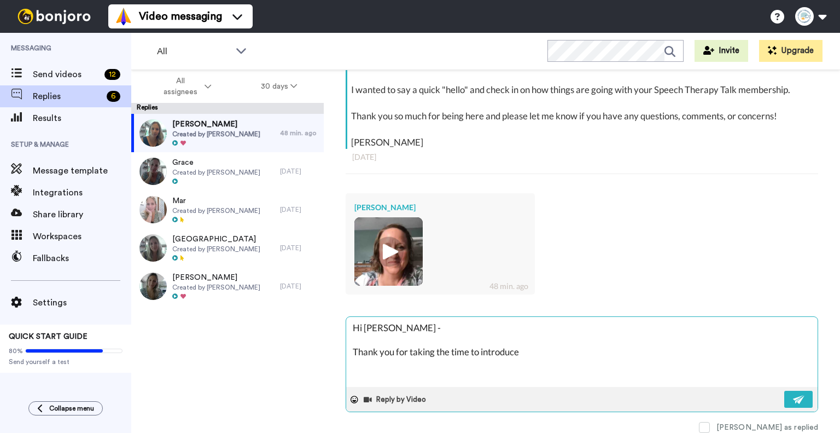
type textarea "Hi Melissa - Thank you for taking the time to introduce y"
type textarea "x"
type textarea "Hi Melissa - Thank you for taking the time to introduce yo"
type textarea "x"
type textarea "Hi Melissa - Thank you for taking the time to introduce you"
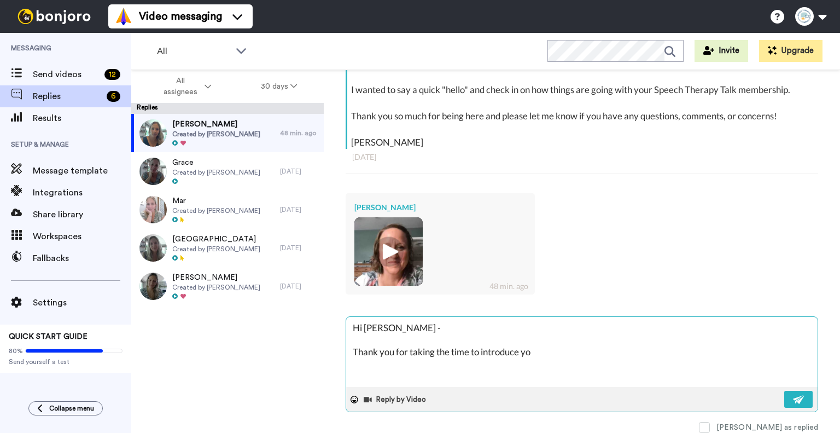
type textarea "x"
type textarea "Hi Melissa - Thank you for taking the time to introduce your"
type textarea "x"
type textarea "Hi Melissa - Thank you for taking the time to introduce yours"
type textarea "x"
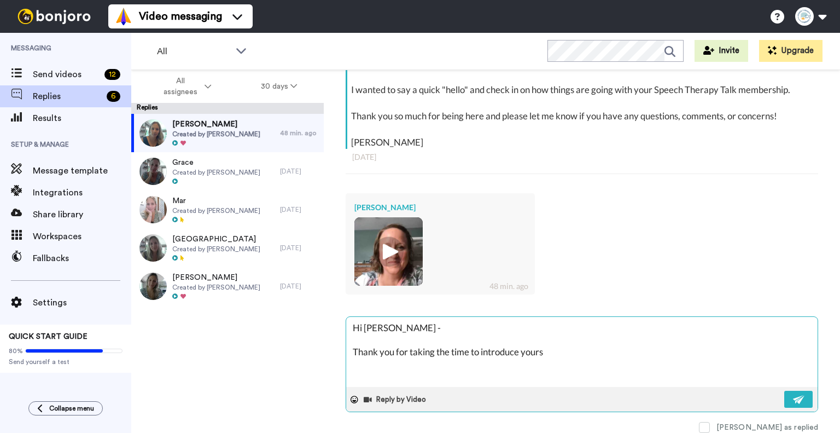
type textarea "Hi Melissa - Thank you for taking the time to introduce yourse"
type textarea "x"
type textarea "Hi Melissa - Thank you for taking the time to introduce yoursel"
type textarea "x"
type textarea "Hi Melissa - Thank you for taking the time to introduce yourself"
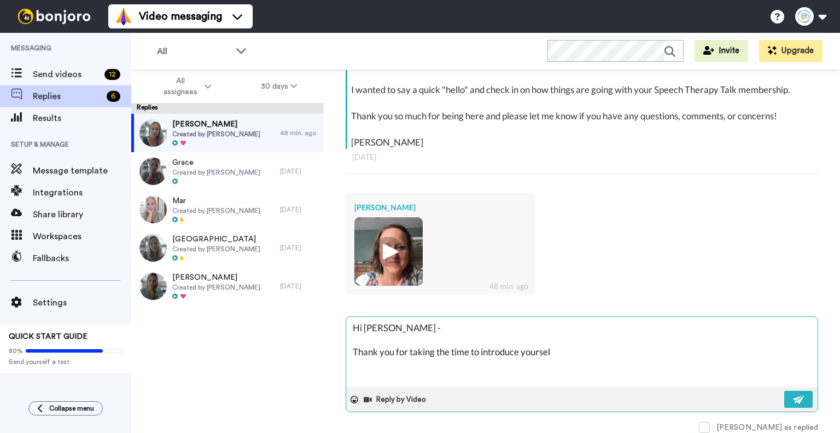
type textarea "x"
type textarea "Hi Melissa - Thank you for taking the time to introduce yourself."
type textarea "x"
type textarea "Hi Melissa - Thank you for taking the time to introduce yourself."
type textarea "x"
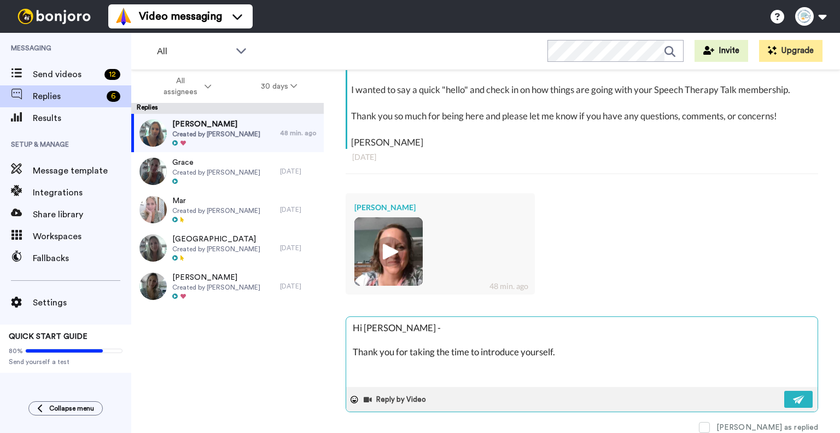
type textarea "Hi Melissa - Thank you for taking the time to introduce yourself. I"
type textarea "x"
type textarea "Hi Melissa - Thank you for taking the time to introduce yourself. It"
type textarea "x"
type textarea "Hi Melissa - Thank you for taking the time to introduce yourself. It"
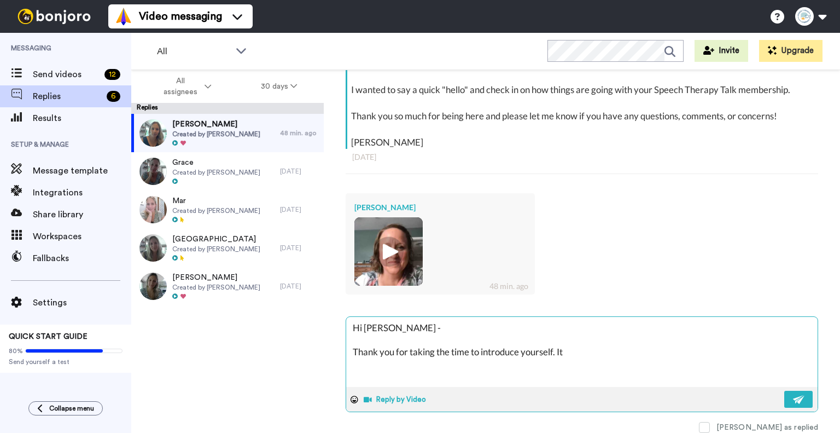
click at [403, 393] on button "Reply by Video" at bounding box center [396, 399] width 67 height 16
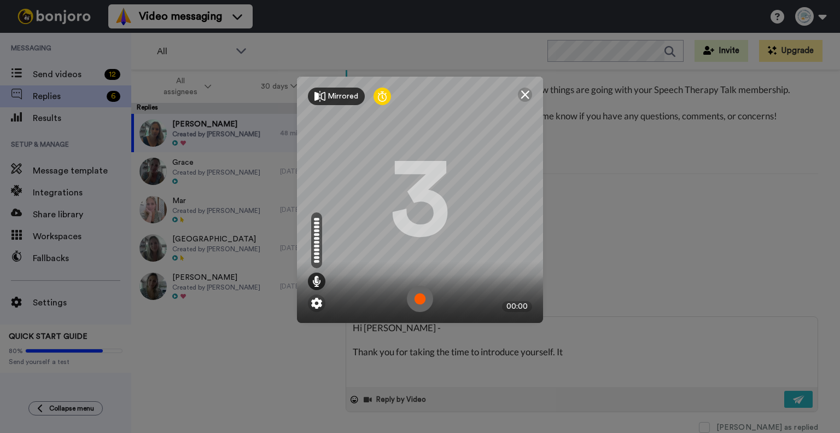
click at [336, 102] on div "Mirrored" at bounding box center [336, 97] width 57 height 18
click at [336, 102] on div "Mirror" at bounding box center [332, 97] width 48 height 18
click at [415, 298] on img at bounding box center [420, 299] width 26 height 26
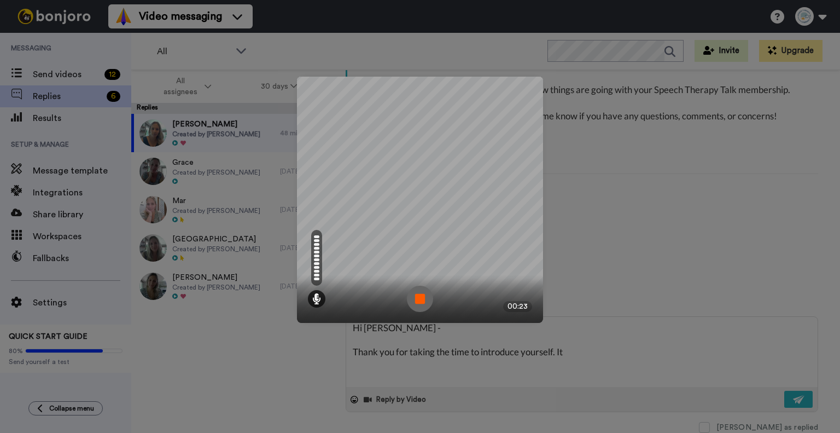
click at [416, 289] on img at bounding box center [420, 299] width 26 height 26
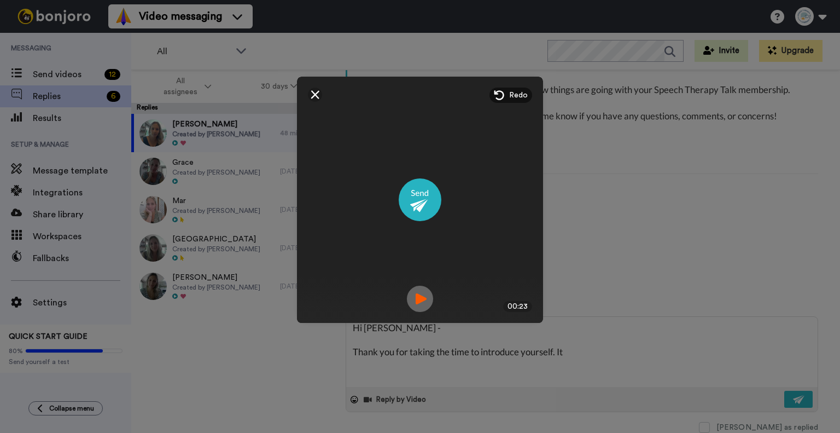
drag, startPoint x: 381, startPoint y: 96, endPoint x: 726, endPoint y: 222, distance: 367.6
click at [742, 227] on div "Mirrored Redo 3 00:23" at bounding box center [420, 216] width 840 height 433
click at [311, 94] on img at bounding box center [315, 94] width 9 height 9
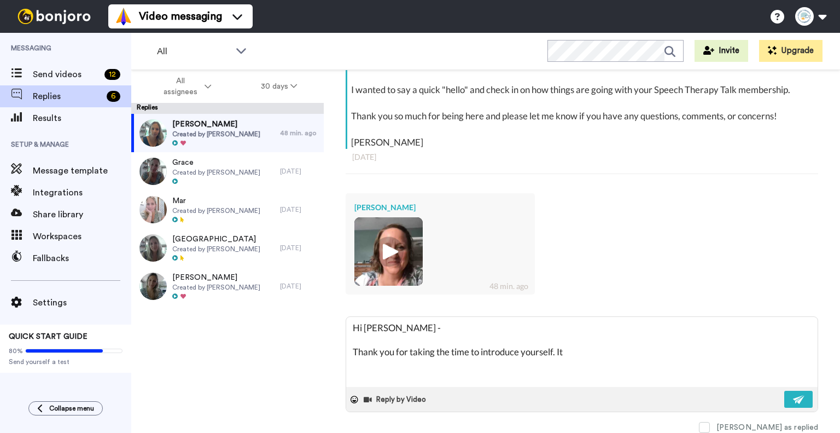
click at [391, 252] on img at bounding box center [389, 251] width 30 height 30
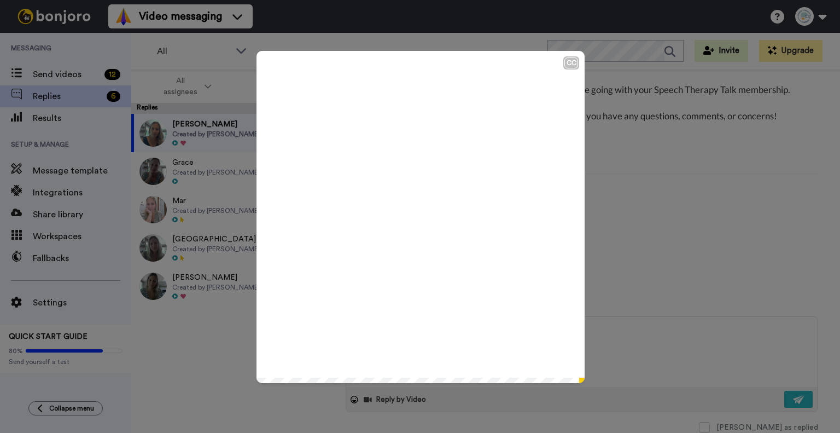
click at [424, 228] on icon at bounding box center [420, 216] width 29 height 29
click at [658, 203] on div "CC Play/Pause And I'm starting to expand my practice as my kids get to school. …" at bounding box center [420, 216] width 840 height 433
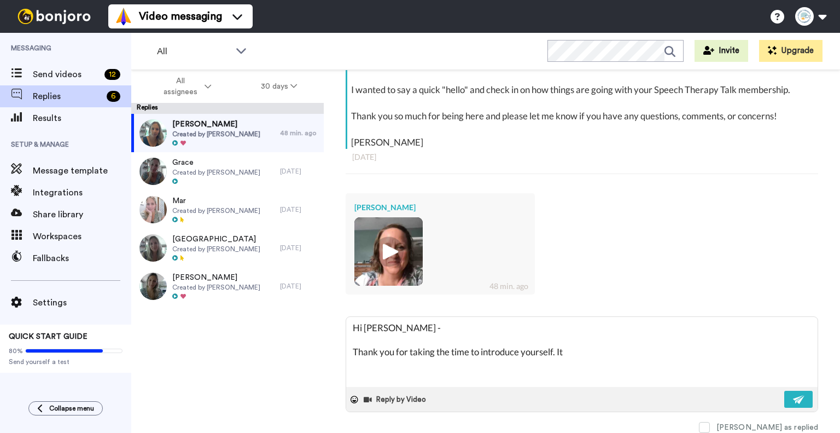
click at [392, 245] on img at bounding box center [389, 251] width 30 height 30
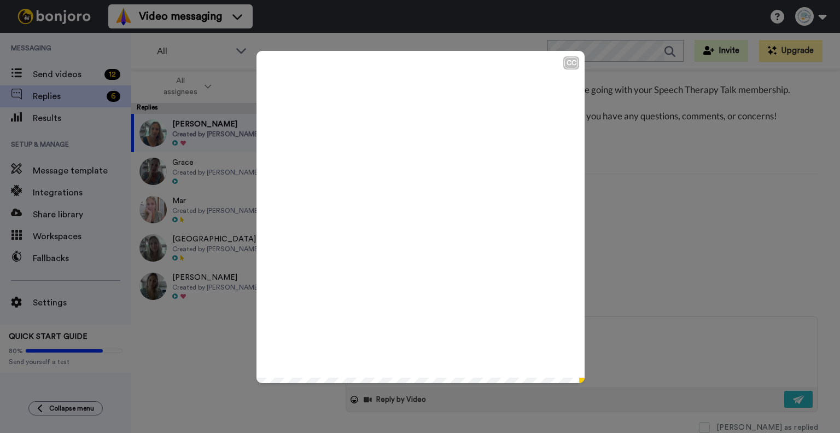
click at [415, 218] on icon "Play/Pause" at bounding box center [420, 217] width 29 height 52
click at [504, 374] on div "0:00 / 0:24" at bounding box center [421, 365] width 328 height 23
click at [424, 232] on icon "Play/Pause" at bounding box center [420, 217] width 29 height 52
click at [689, 245] on div "CC Play/Pause I love your stuff. 0:24 / 0:24" at bounding box center [420, 216] width 840 height 433
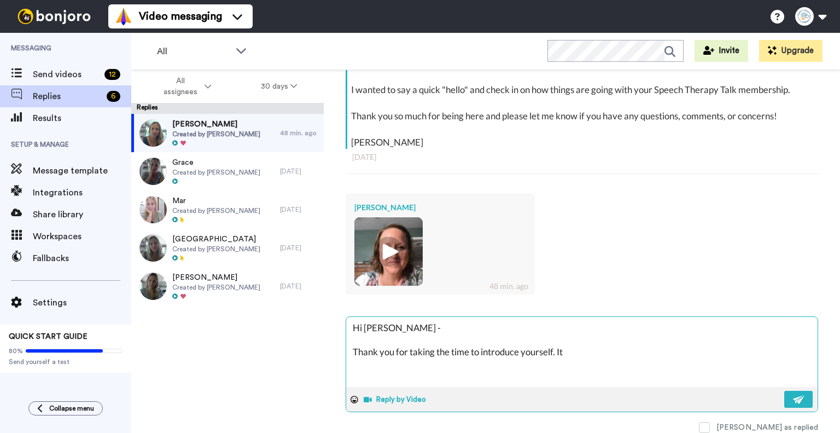
click at [415, 396] on button "Reply by Video" at bounding box center [396, 399] width 67 height 16
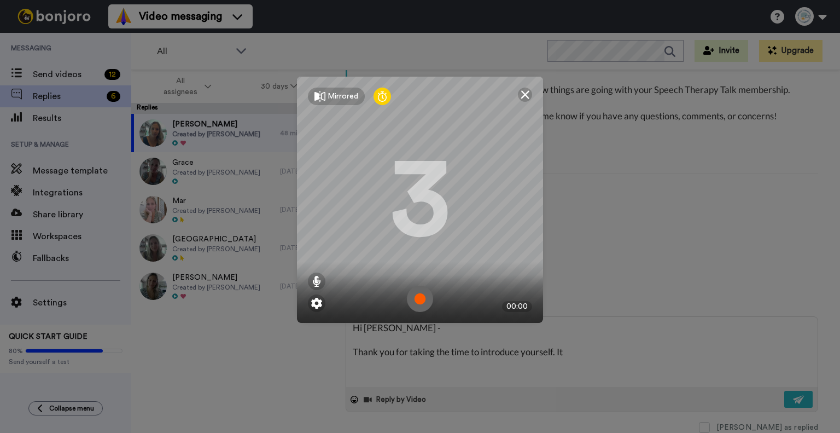
click at [418, 301] on img at bounding box center [420, 299] width 26 height 26
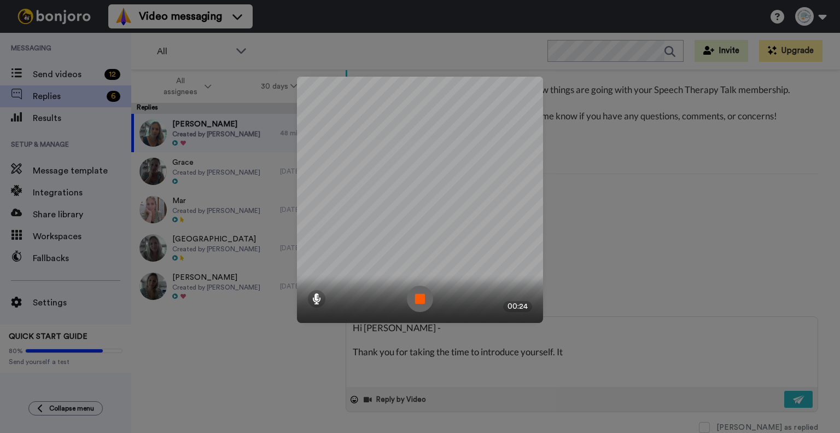
click at [417, 298] on img at bounding box center [420, 299] width 26 height 26
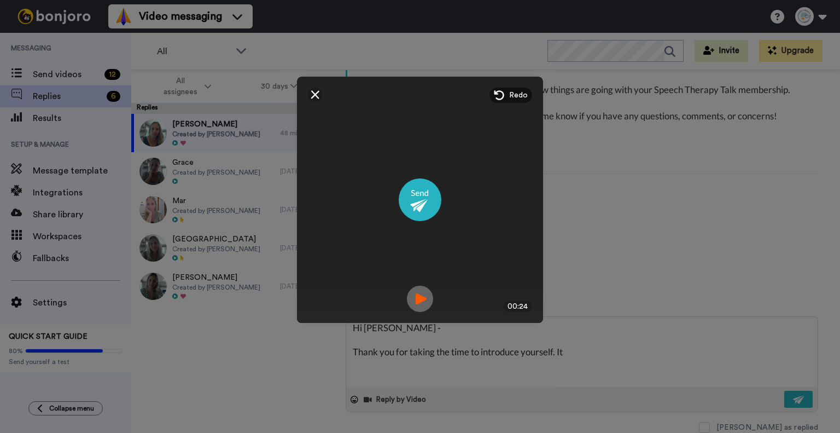
click at [414, 297] on img at bounding box center [420, 299] width 26 height 26
click at [420, 297] on div at bounding box center [420, 299] width 26 height 26
click at [420, 297] on img at bounding box center [420, 299] width 26 height 26
click at [418, 190] on img at bounding box center [420, 199] width 43 height 43
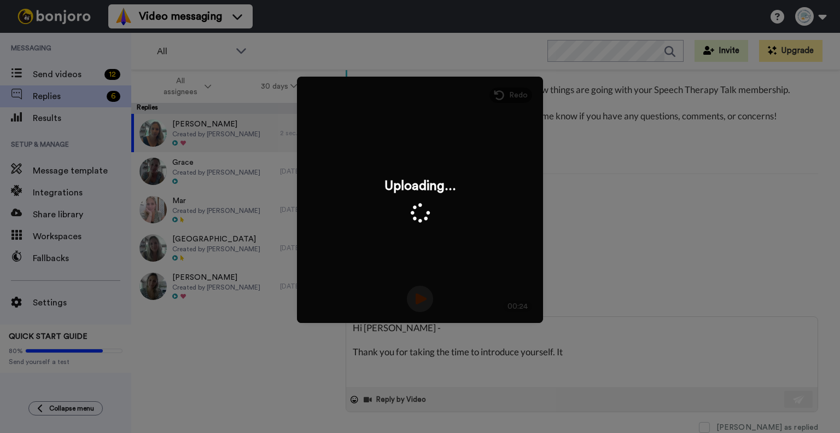
type textarea "x"
